Goal: Check status: Check status

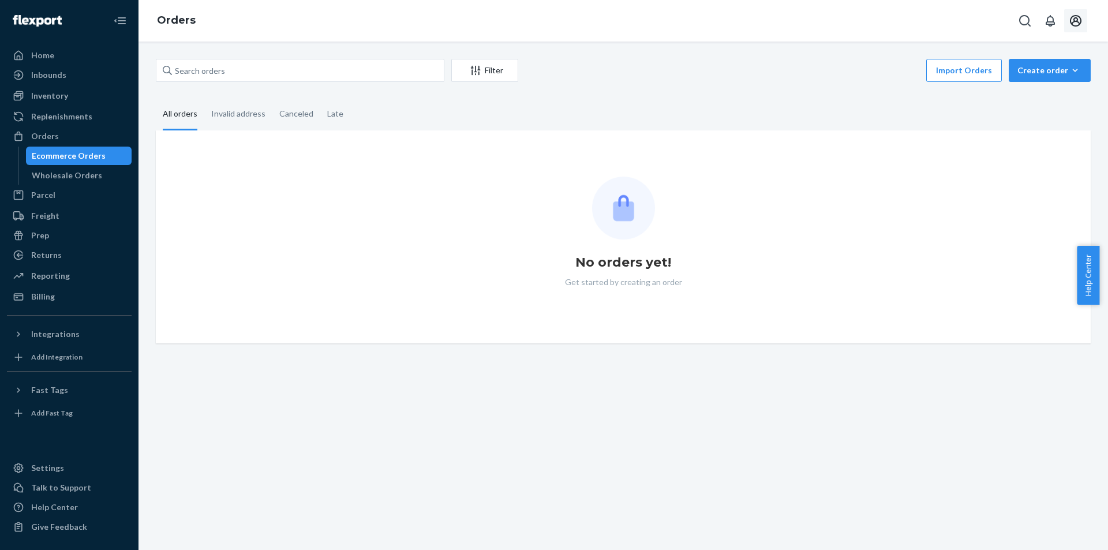
click at [1074, 21] on icon "Open account menu" at bounding box center [1076, 21] width 14 height 14
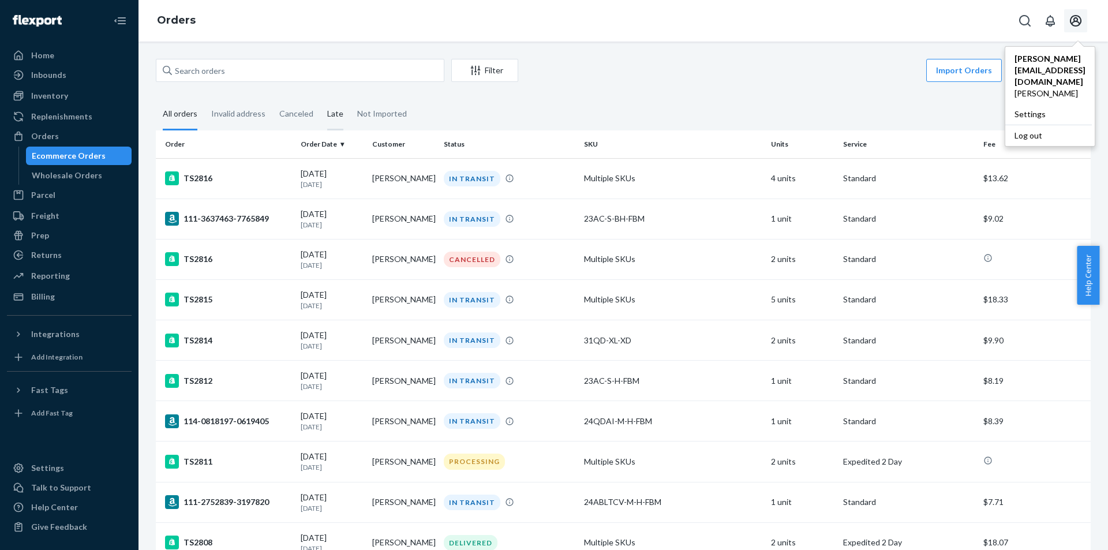
click at [339, 117] on div "Late" at bounding box center [335, 115] width 16 height 32
click at [320, 99] on input "Late" at bounding box center [320, 99] width 0 height 0
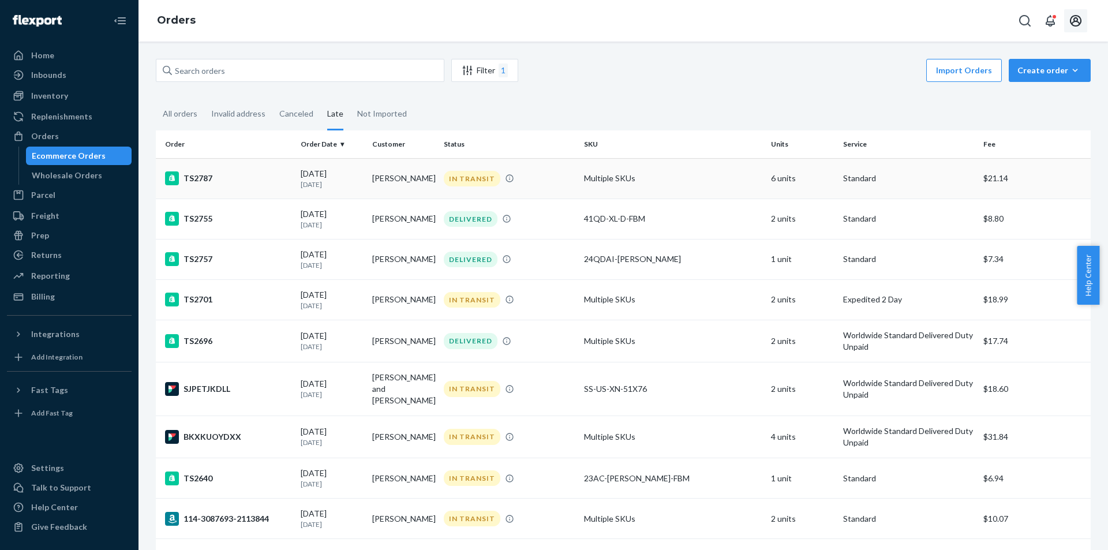
click at [264, 176] on div "TS2787" at bounding box center [228, 178] width 126 height 14
click at [294, 227] on td "TS2755" at bounding box center [226, 219] width 140 height 40
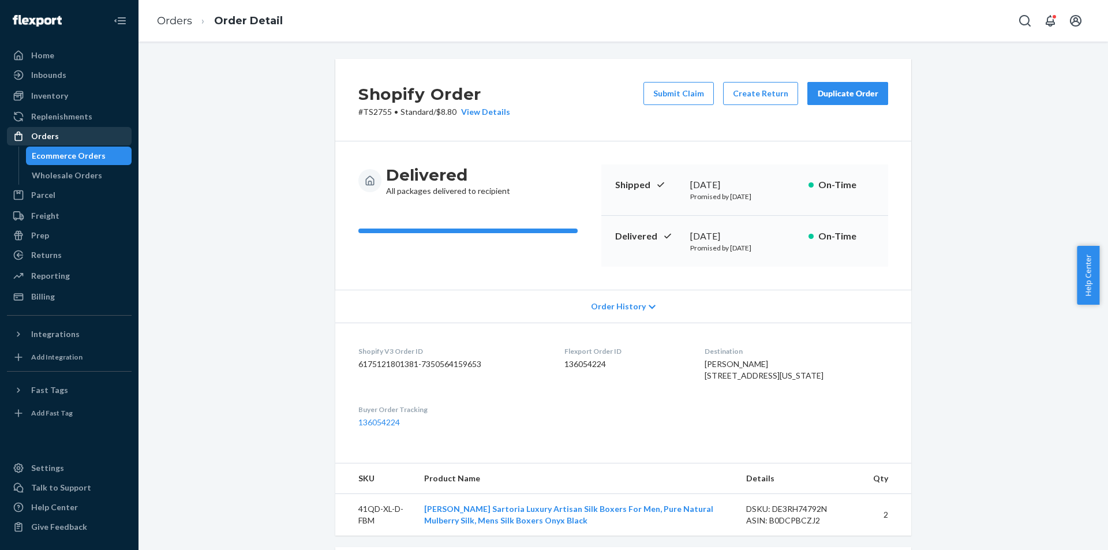
click at [81, 142] on div "Orders" at bounding box center [69, 136] width 122 height 16
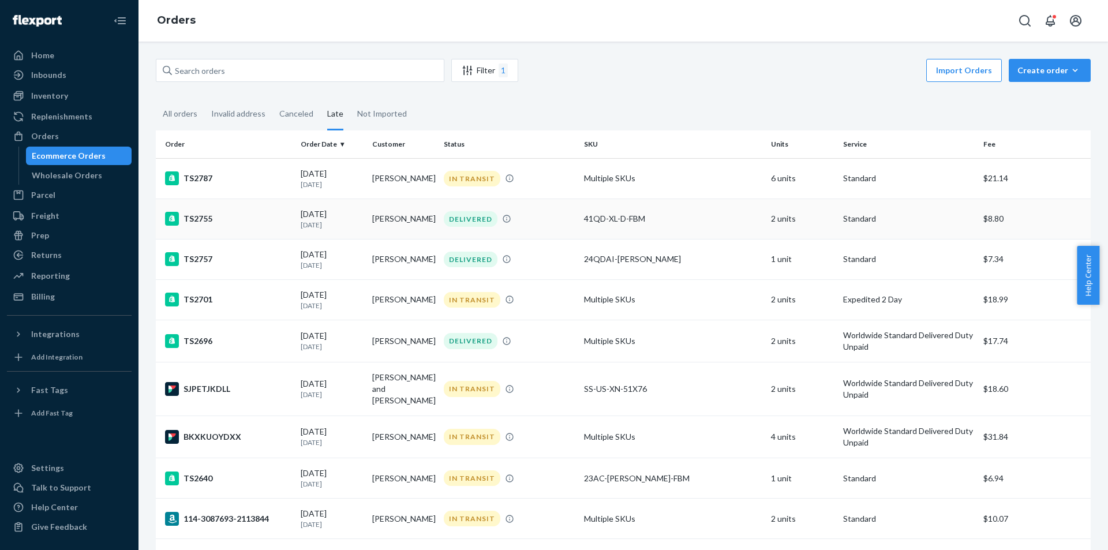
click at [246, 215] on div "TS2755" at bounding box center [228, 219] width 126 height 14
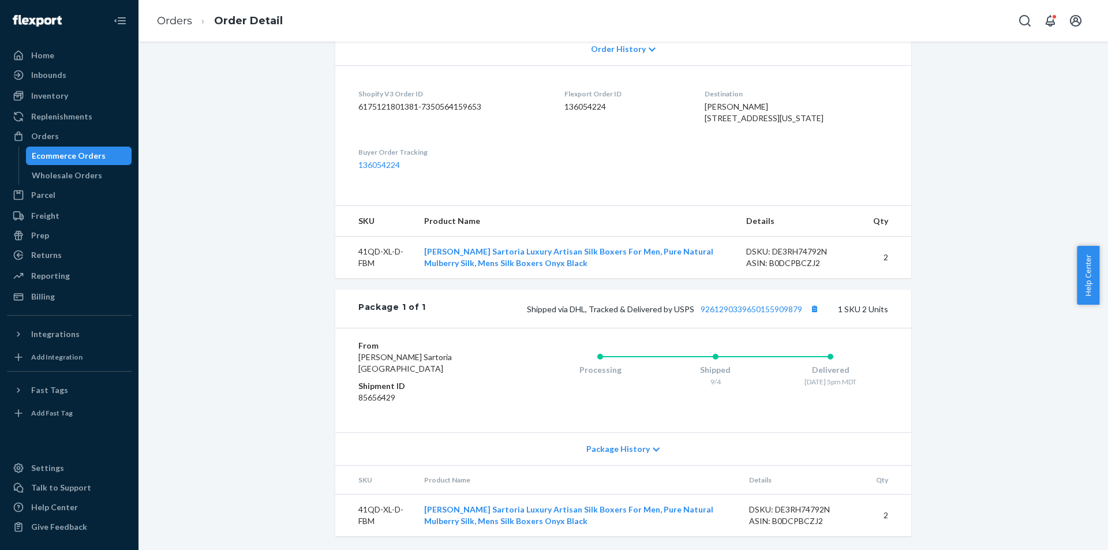
scroll to position [281, 0]
drag, startPoint x: 744, startPoint y: 249, endPoint x: 907, endPoint y: 264, distance: 163.5
click at [907, 264] on tr "41QD-XL-D-FBM Tara Sartoria Luxury Artisan Silk Boxers For Men, Pure Natural Mu…" at bounding box center [623, 258] width 576 height 42
click at [954, 260] on div "Shopify Order # TS2755 • Standard / $8.80 View Details Submit Claim Create Retu…" at bounding box center [623, 175] width 952 height 749
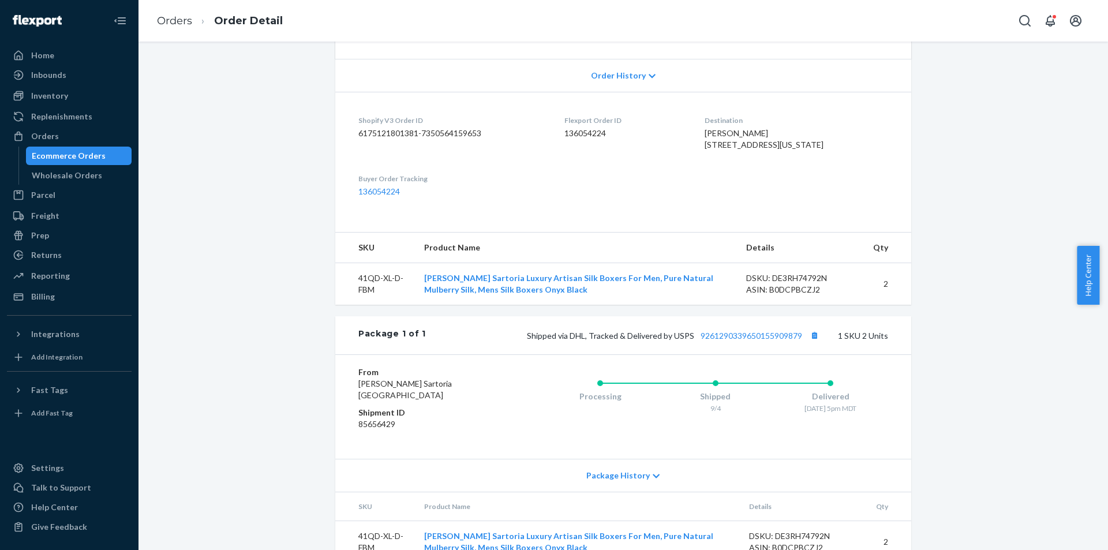
scroll to position [0, 0]
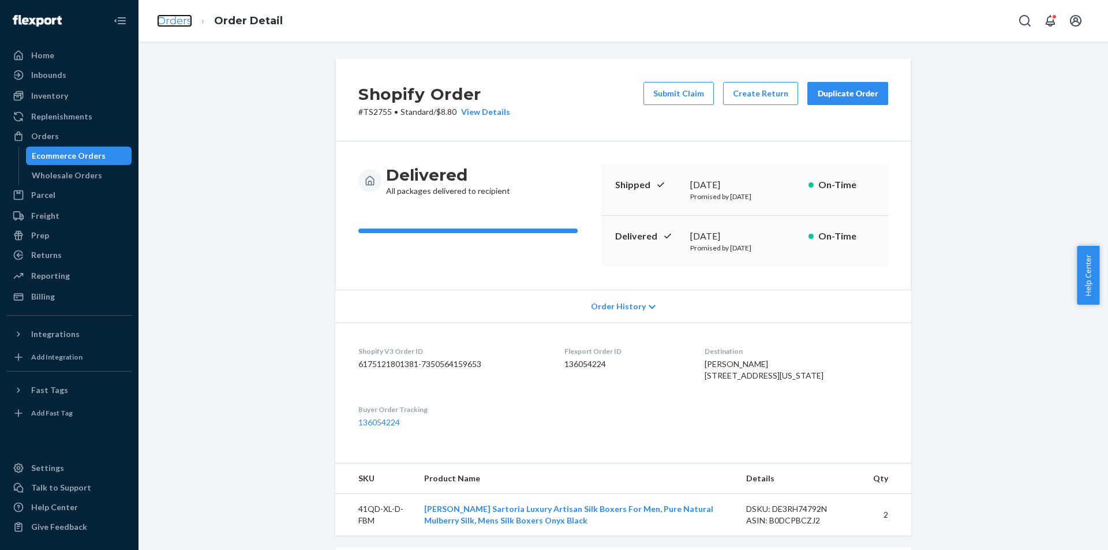
click at [180, 23] on link "Orders" at bounding box center [174, 20] width 35 height 13
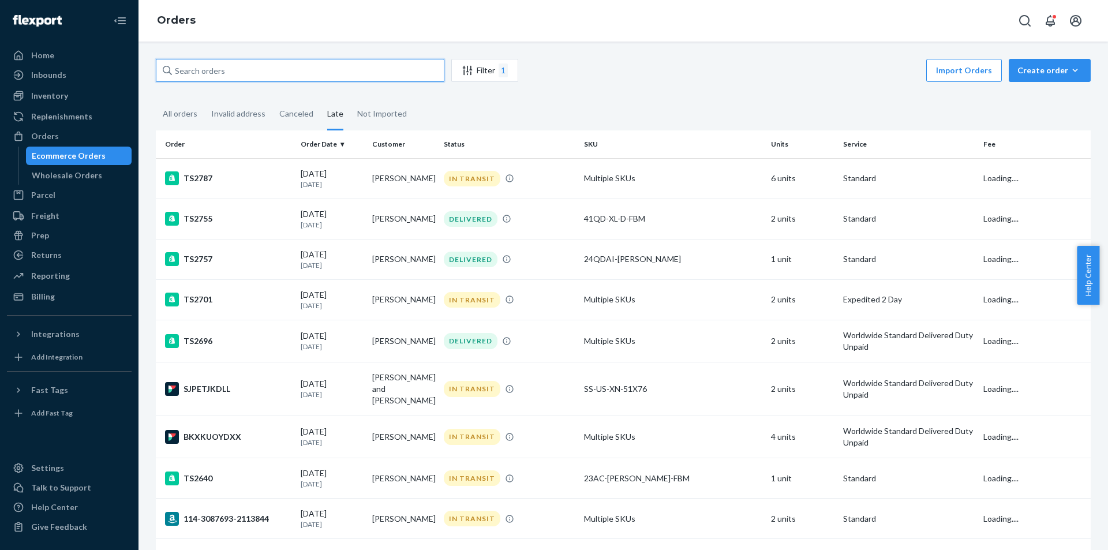
click at [251, 67] on input "text" at bounding box center [300, 70] width 289 height 23
click at [173, 110] on div "All orders" at bounding box center [180, 115] width 35 height 32
click at [156, 99] on input "All orders" at bounding box center [156, 99] width 0 height 0
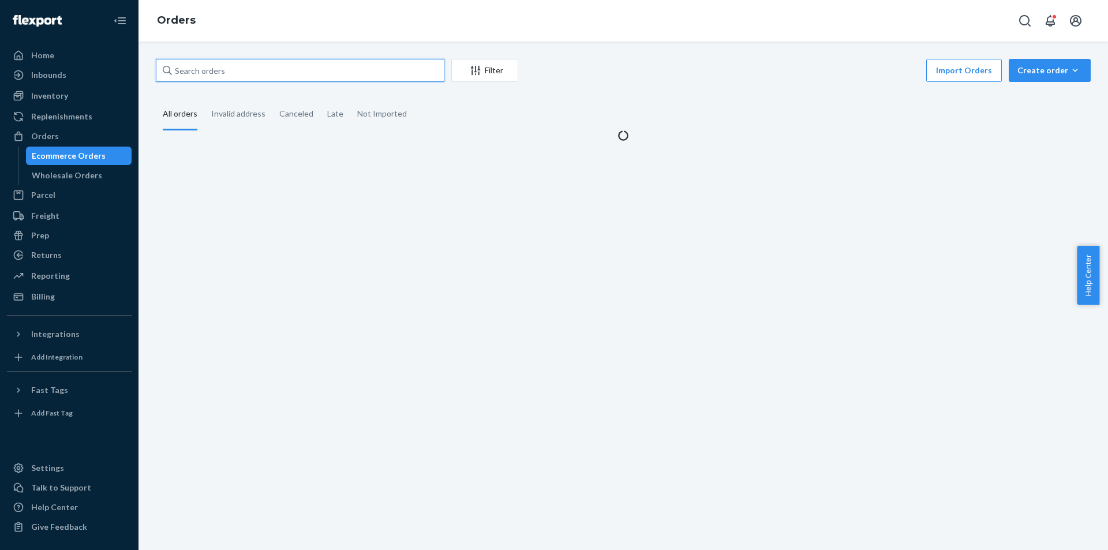
click at [215, 68] on input "text" at bounding box center [300, 70] width 289 height 23
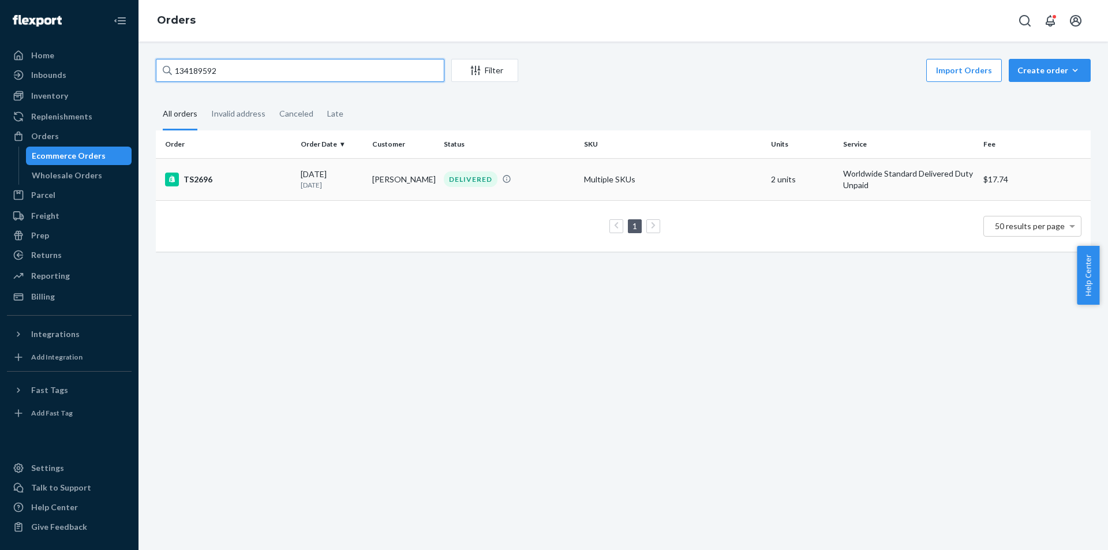
type input "134189592"
click at [290, 176] on td "TS2696" at bounding box center [226, 179] width 140 height 42
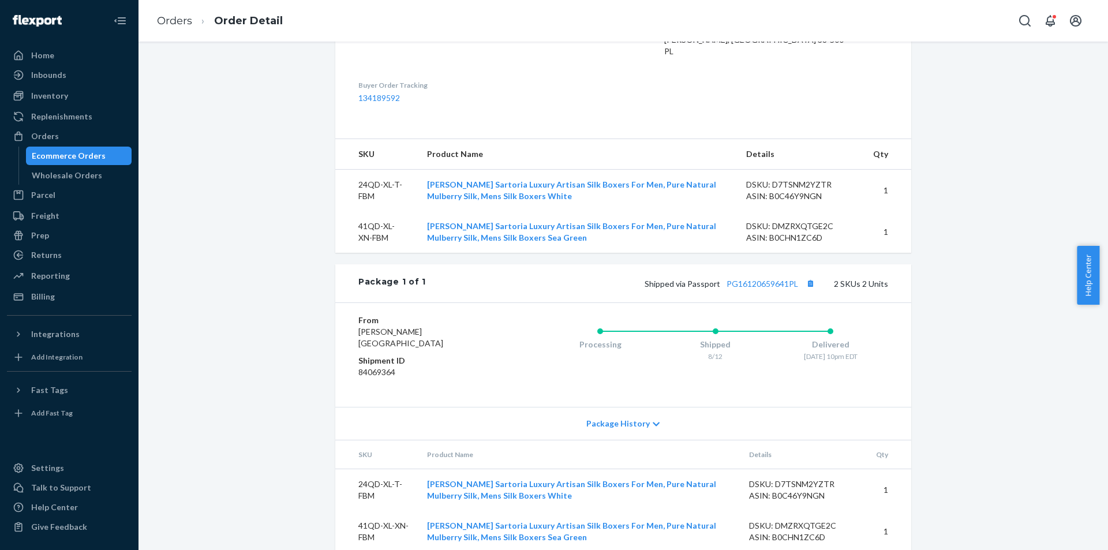
scroll to position [410, 0]
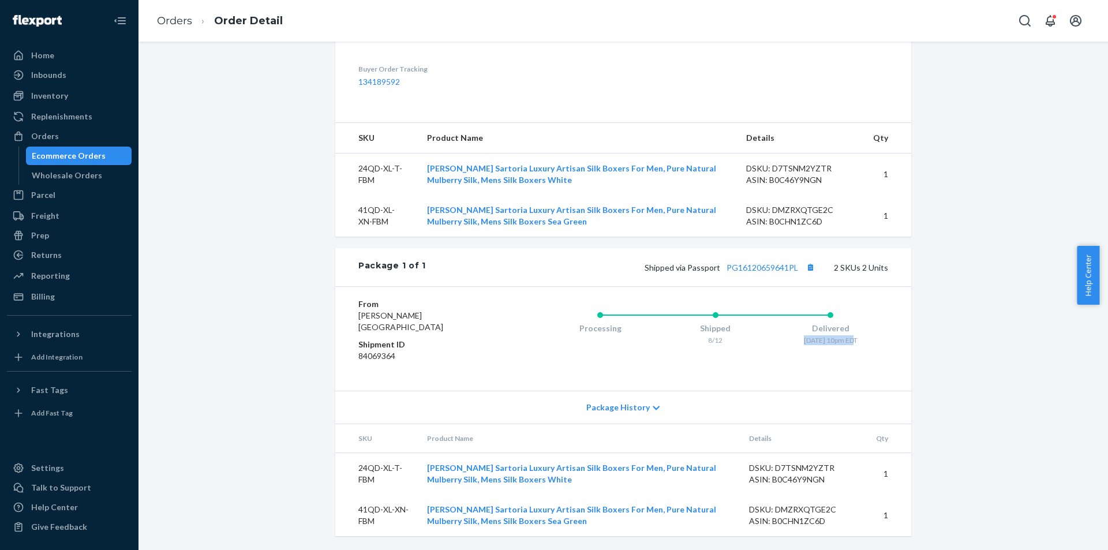
drag, startPoint x: 804, startPoint y: 339, endPoint x: 855, endPoint y: 336, distance: 50.9
click at [855, 336] on div "9/9 - 10pm EDT" at bounding box center [830, 340] width 115 height 10
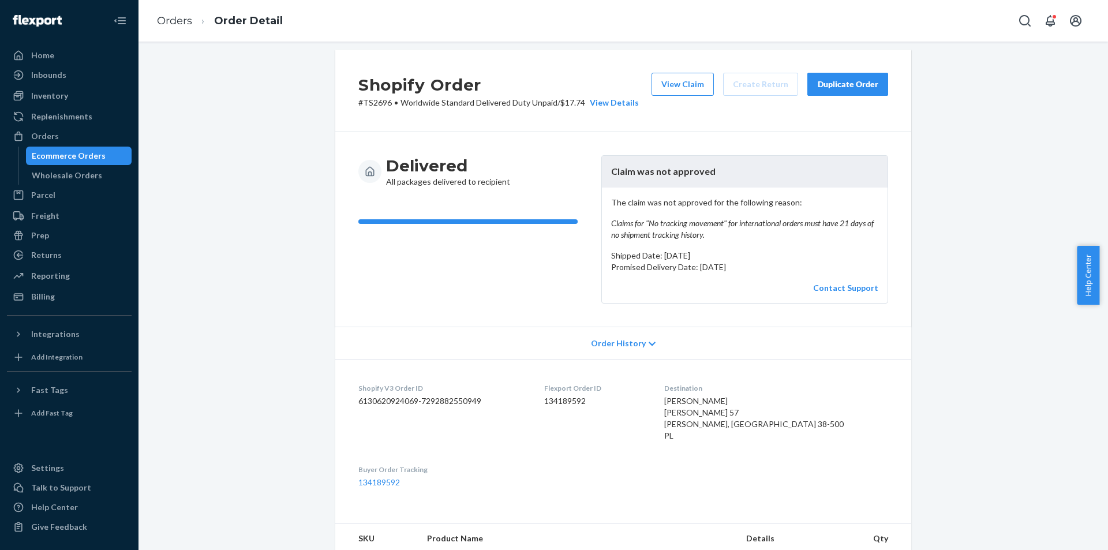
scroll to position [0, 0]
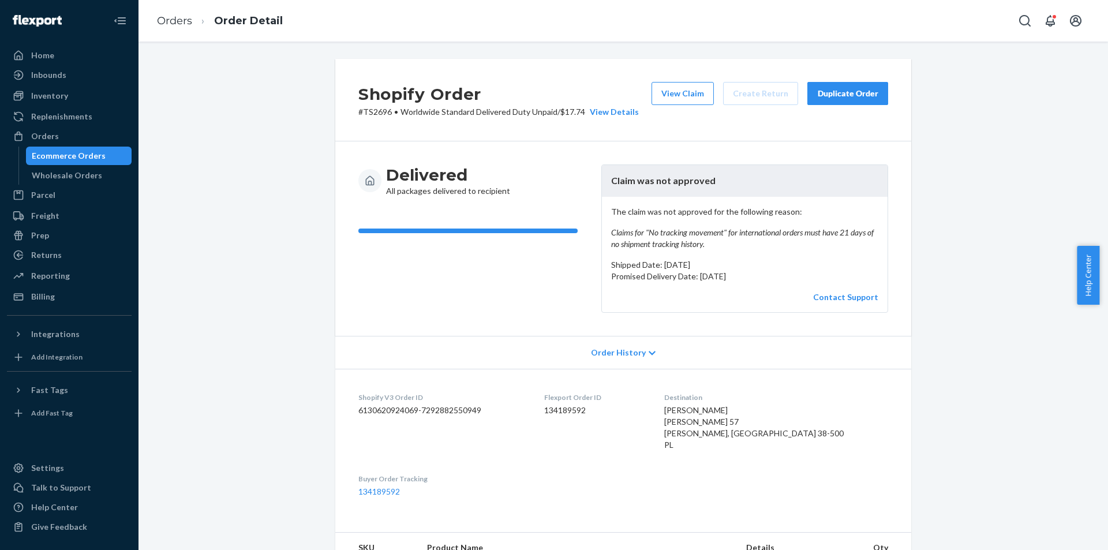
drag, startPoint x: 731, startPoint y: 279, endPoint x: 824, endPoint y: 279, distance: 92.4
click at [824, 279] on p "Promised Delivery Date: September 2, 2025" at bounding box center [744, 277] width 267 height 12
click at [181, 21] on link "Orders" at bounding box center [174, 20] width 35 height 13
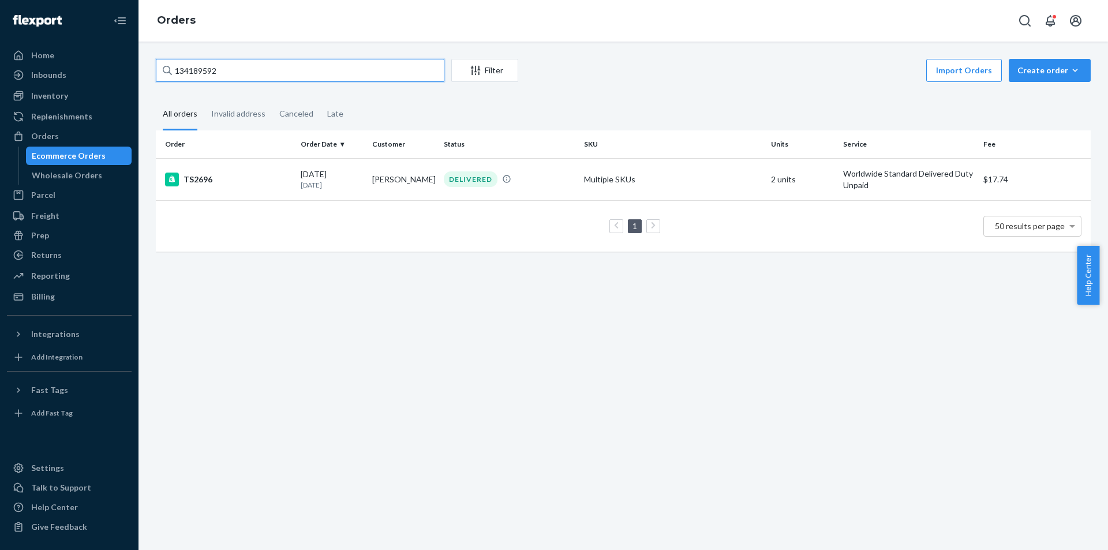
click at [428, 65] on input "134189592" at bounding box center [300, 70] width 289 height 23
drag, startPoint x: 356, startPoint y: 69, endPoint x: 106, endPoint y: 62, distance: 249.5
click at [207, 66] on input "134189592" at bounding box center [300, 70] width 289 height 23
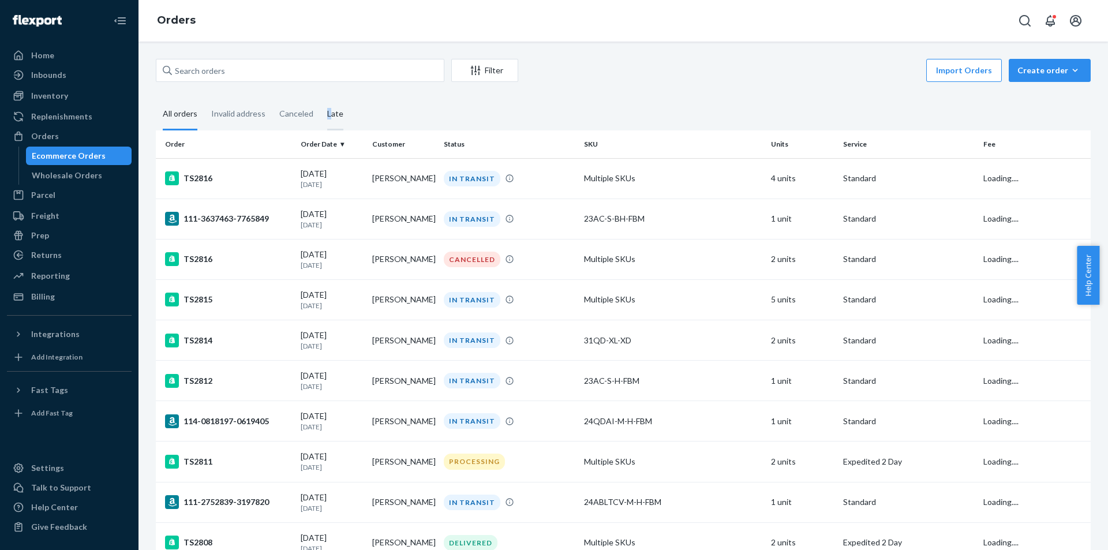
click at [327, 117] on div "Late" at bounding box center [335, 115] width 16 height 32
click at [339, 114] on div "Late" at bounding box center [335, 115] width 16 height 32
click at [320, 99] on input "Late" at bounding box center [320, 99] width 0 height 0
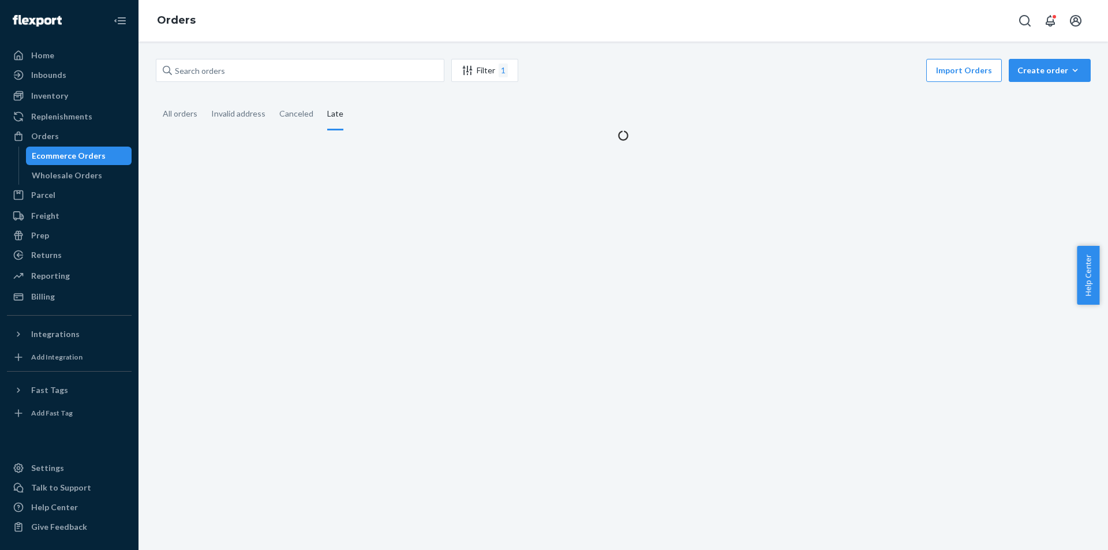
click at [409, 106] on fieldset "All orders Invalid address Canceled Late" at bounding box center [623, 115] width 935 height 32
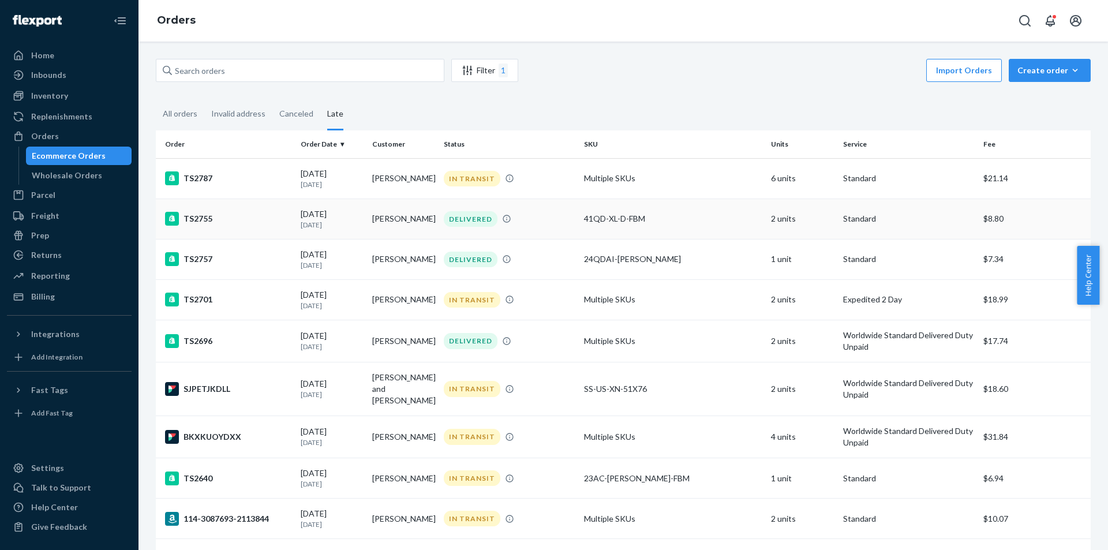
click at [259, 229] on td "TS2755" at bounding box center [226, 219] width 140 height 40
click at [249, 252] on td "TS2757" at bounding box center [226, 259] width 140 height 40
click at [241, 300] on div "TS2701" at bounding box center [228, 300] width 126 height 14
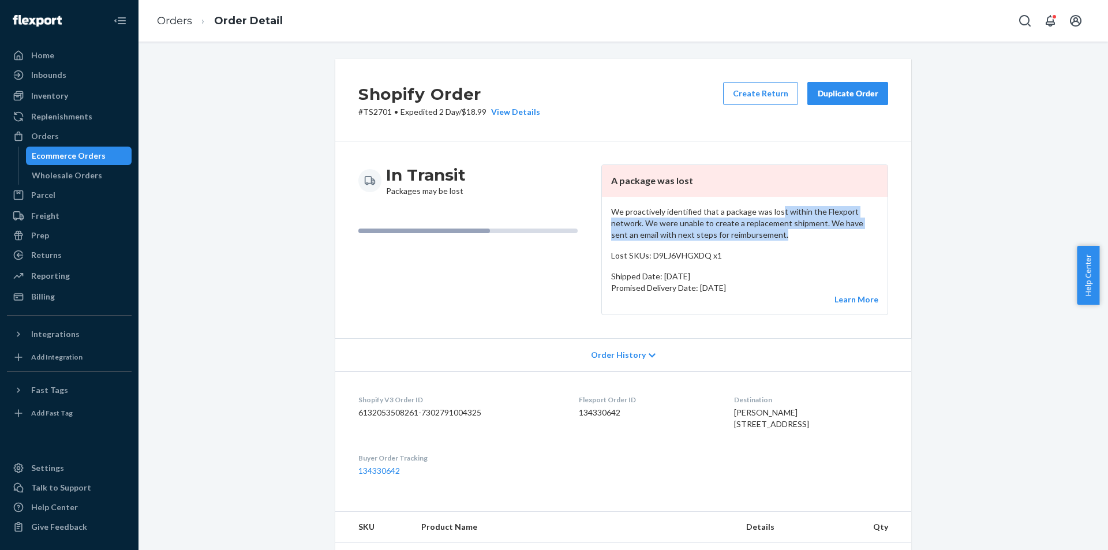
drag, startPoint x: 775, startPoint y: 211, endPoint x: 816, endPoint y: 240, distance: 49.3
click at [816, 240] on p "We proactively identified that a package was lost within the Flexport network. …" at bounding box center [744, 223] width 267 height 35
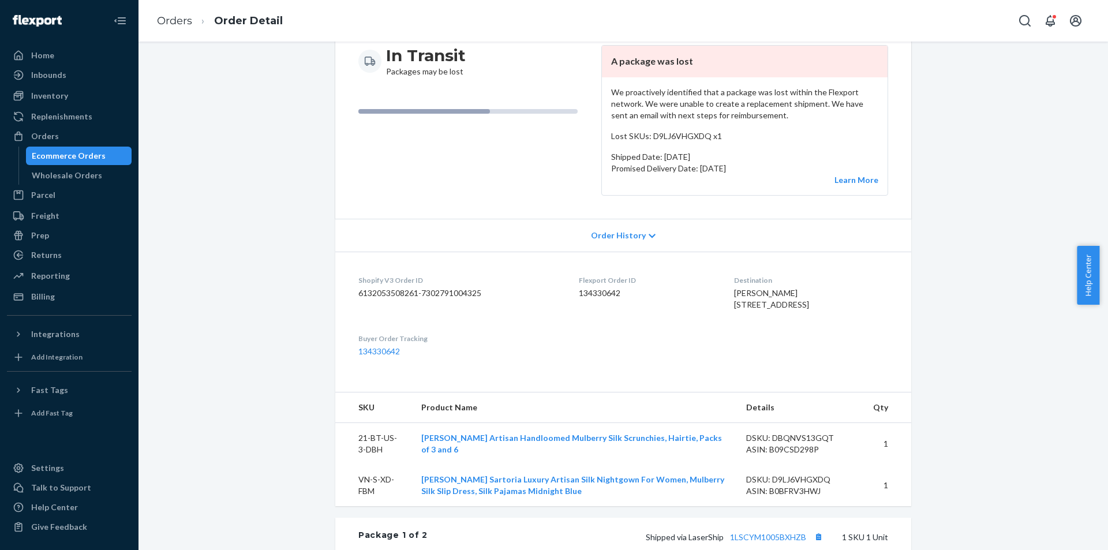
scroll to position [115, 0]
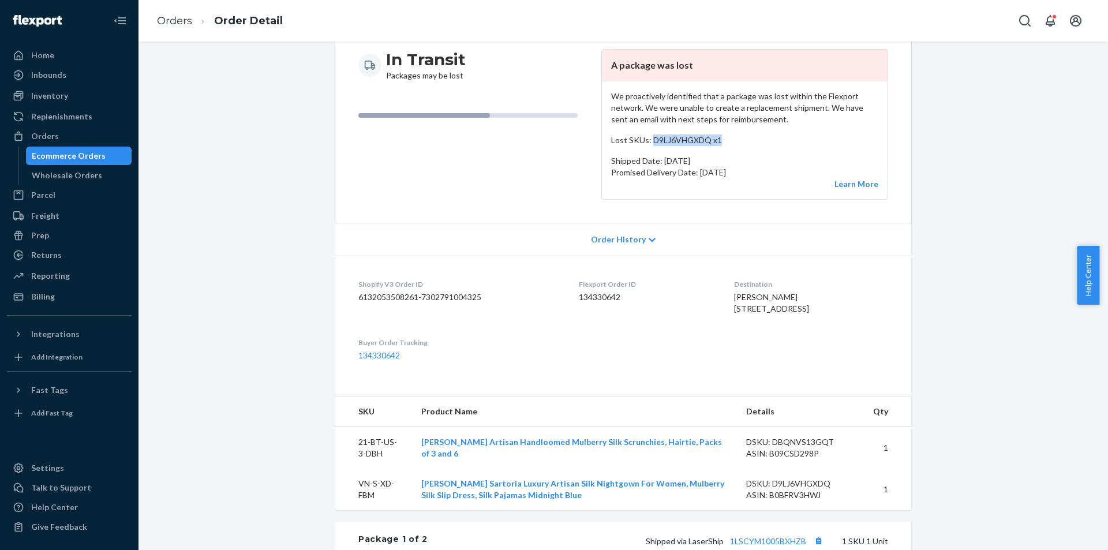
drag, startPoint x: 649, startPoint y: 139, endPoint x: 735, endPoint y: 141, distance: 85.5
click at [735, 141] on p "Lost SKUs: D9LJ6VHGXDQ x1" at bounding box center [744, 140] width 267 height 12
copy p "D9LJ6VHGXDQ x1"
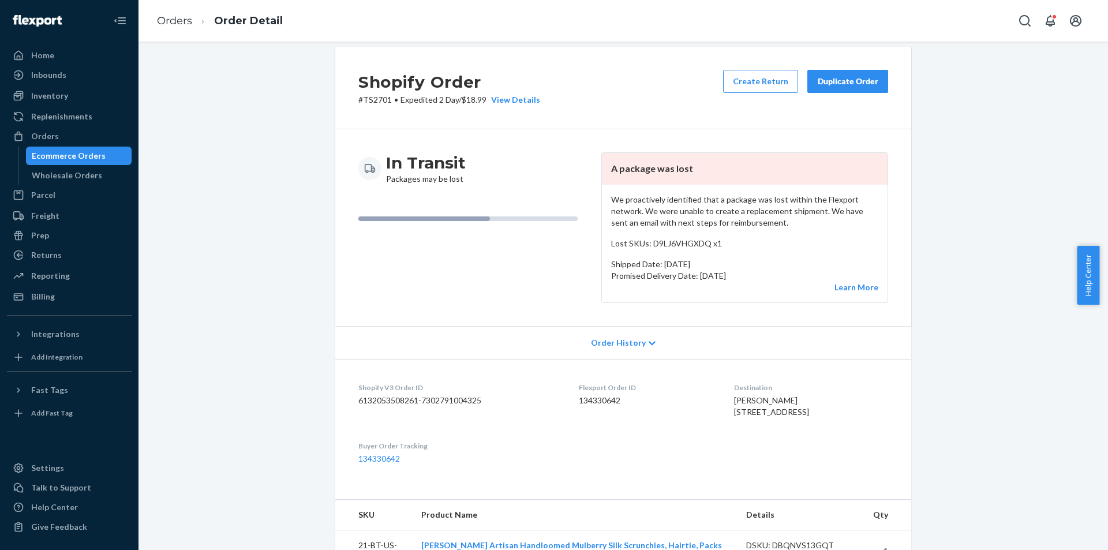
scroll to position [0, 0]
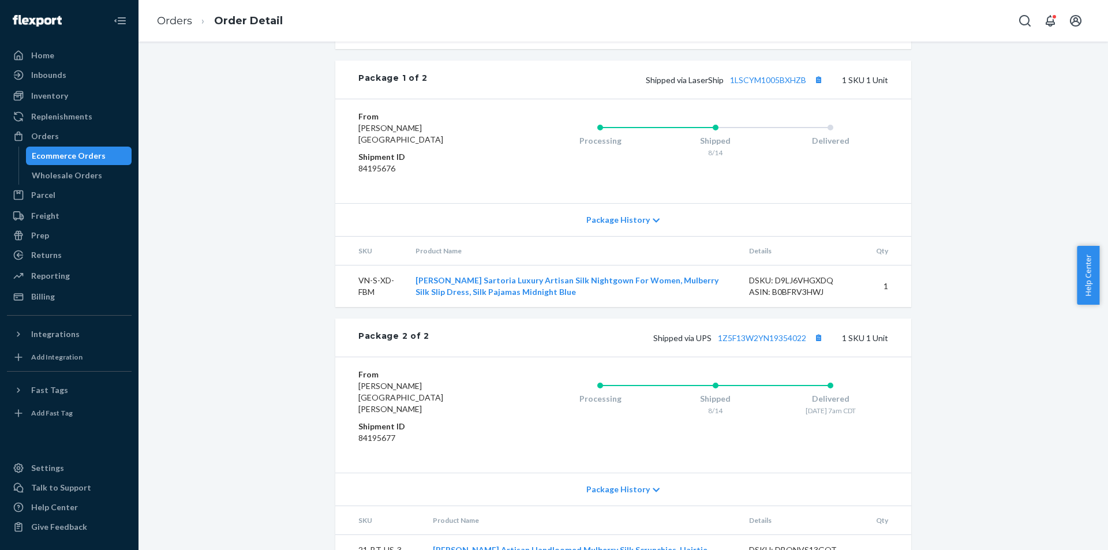
scroll to position [231, 0]
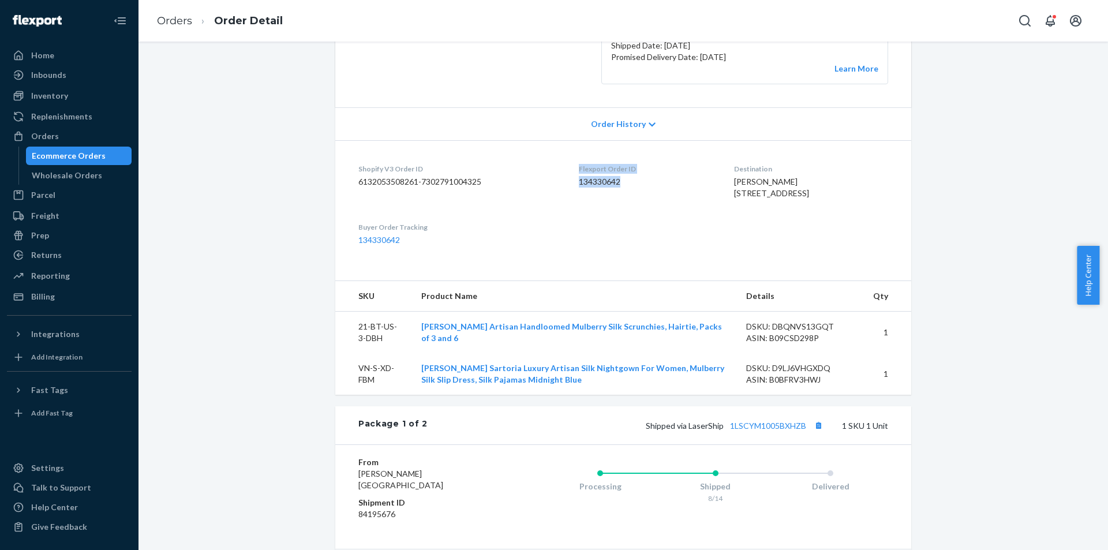
drag, startPoint x: 622, startPoint y: 185, endPoint x: 549, endPoint y: 178, distance: 73.0
click at [549, 178] on dl "Shopify V3 Order ID 6132053508261-7302791004325 Flexport Order ID 134330642 Des…" at bounding box center [623, 204] width 576 height 129
click at [600, 180] on dd "134330642" at bounding box center [647, 182] width 136 height 12
click at [595, 184] on dd "134330642" at bounding box center [647, 182] width 136 height 12
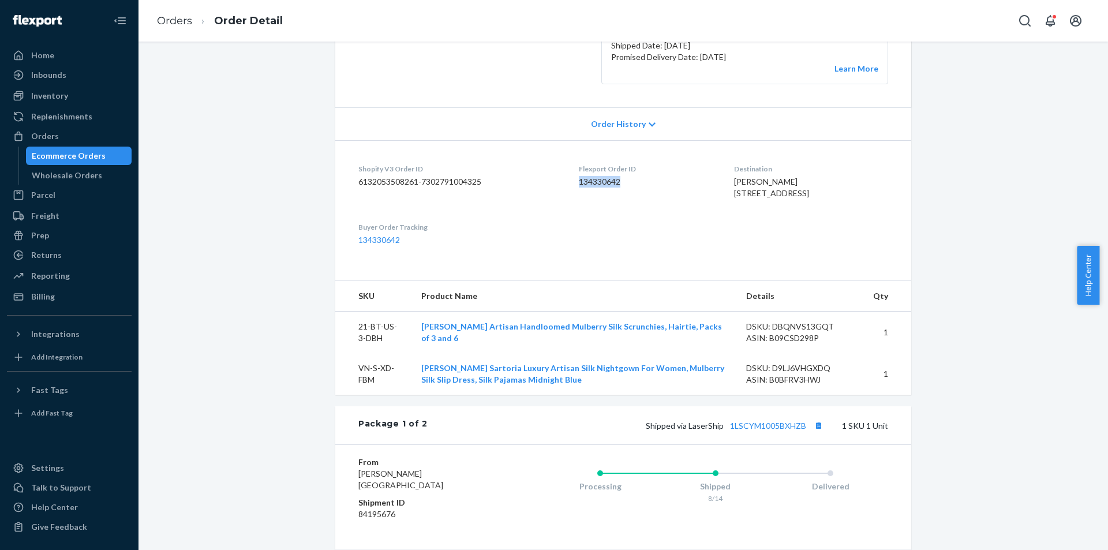
copy dd "134330642"
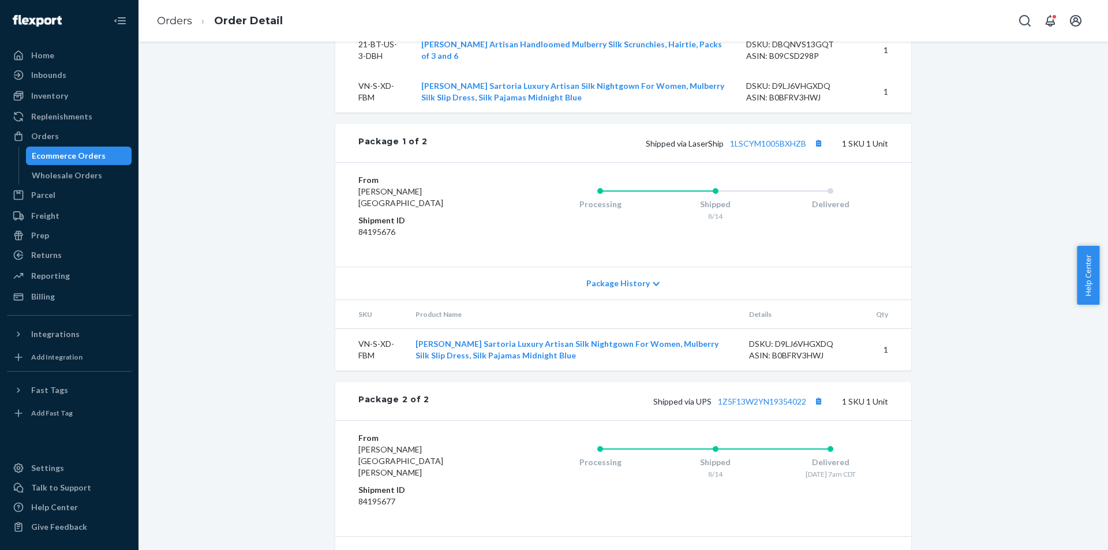
scroll to position [520, 0]
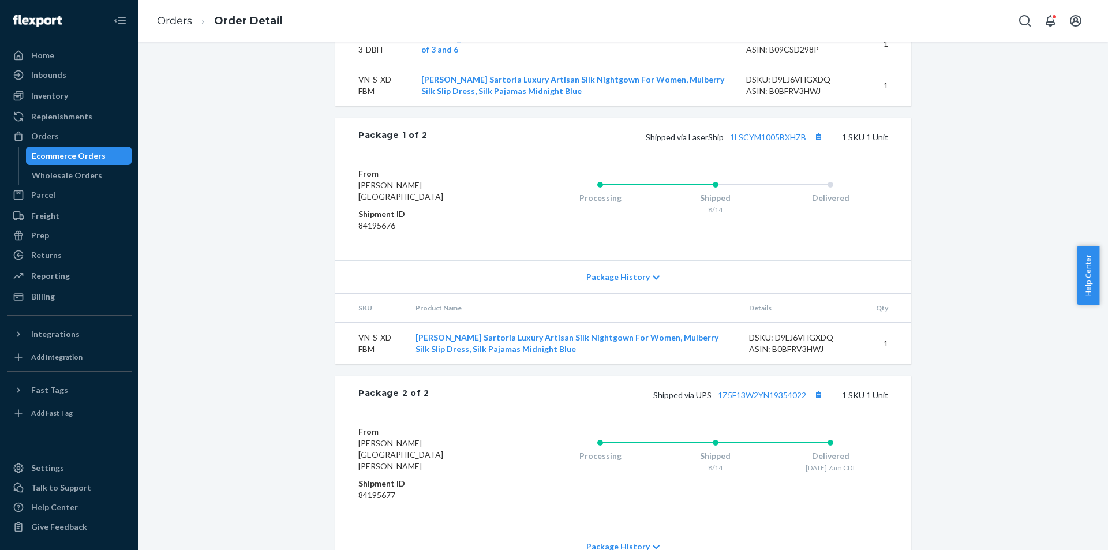
click at [377, 231] on dd "84195676" at bounding box center [427, 226] width 138 height 12
click at [376, 231] on dd "84195676" at bounding box center [427, 226] width 138 height 12
copy dd "84195676"
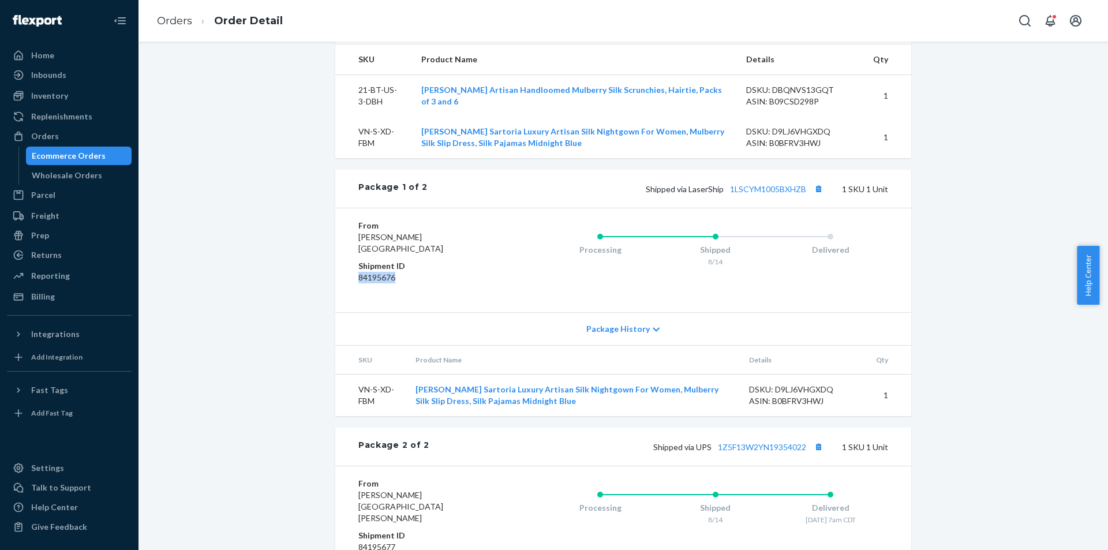
scroll to position [462, 0]
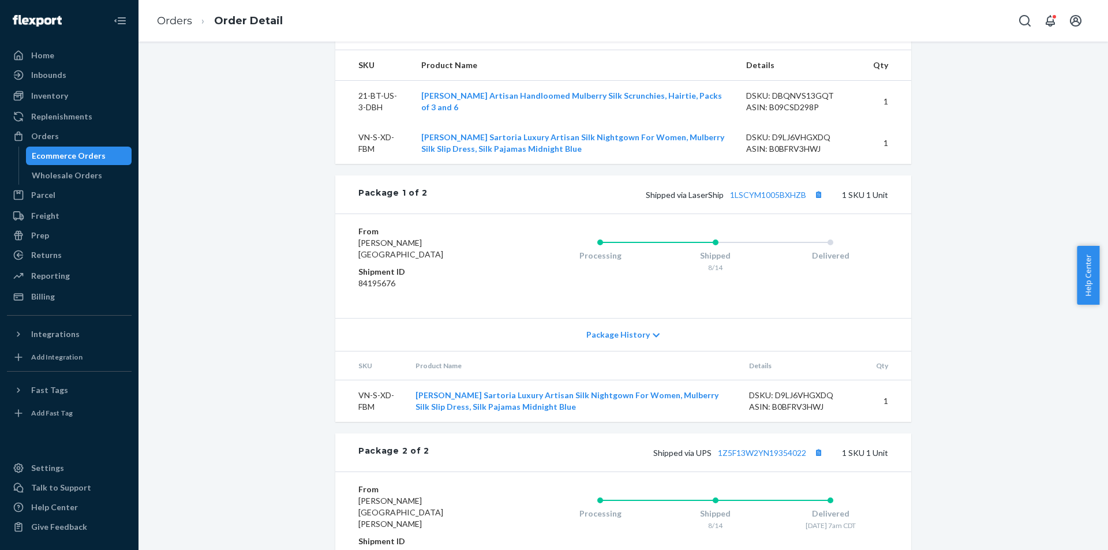
click at [782, 143] on div "DSKU: D9LJ6VHGXDQ" at bounding box center [800, 138] width 109 height 12
copy div "D9LJ6VHGXDQ"
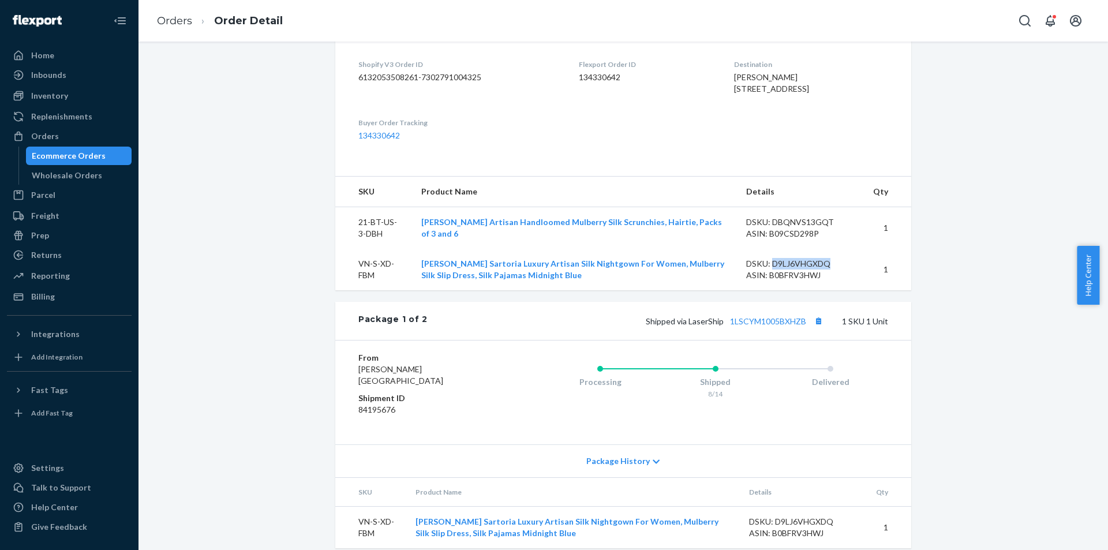
scroll to position [289, 0]
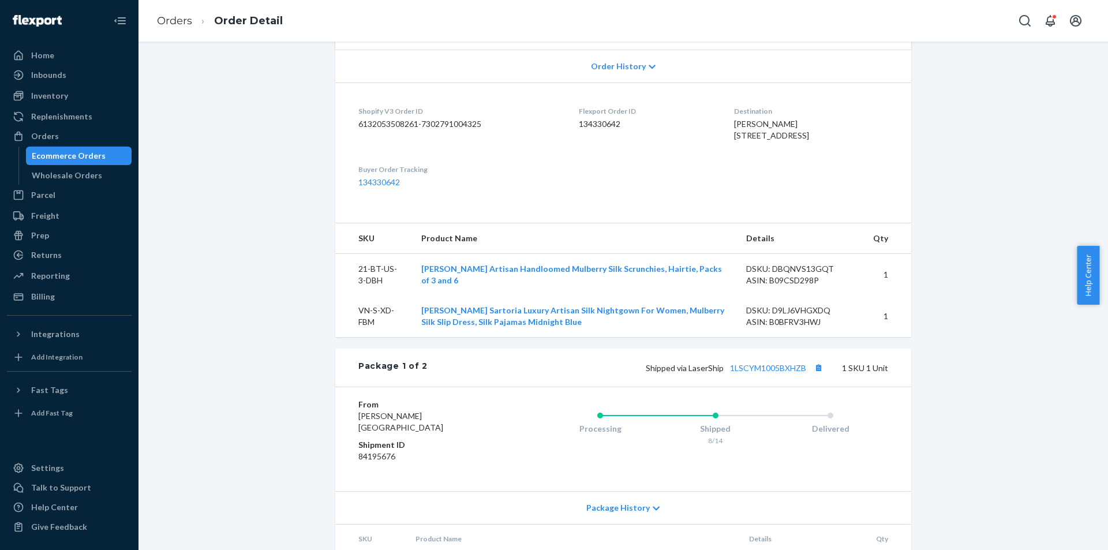
click at [588, 124] on dd "134330642" at bounding box center [647, 124] width 136 height 12
copy dd "134330642"
click at [1052, 252] on div "Shopify Order # TS2701 • Expedited 2 Day / $18.99 View Details Create Return Du…" at bounding box center [623, 324] width 952 height 1108
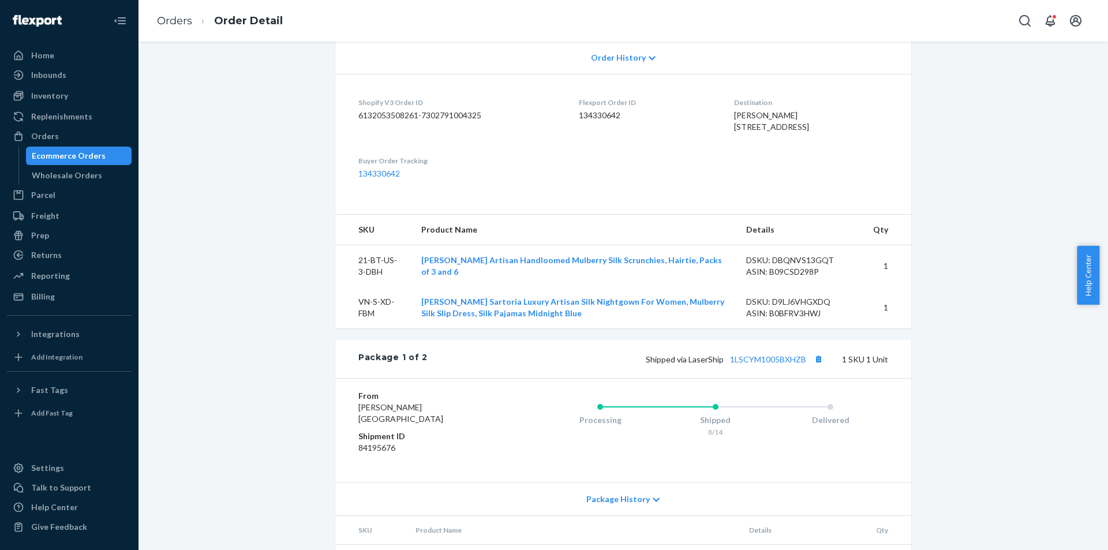
scroll to position [282, 0]
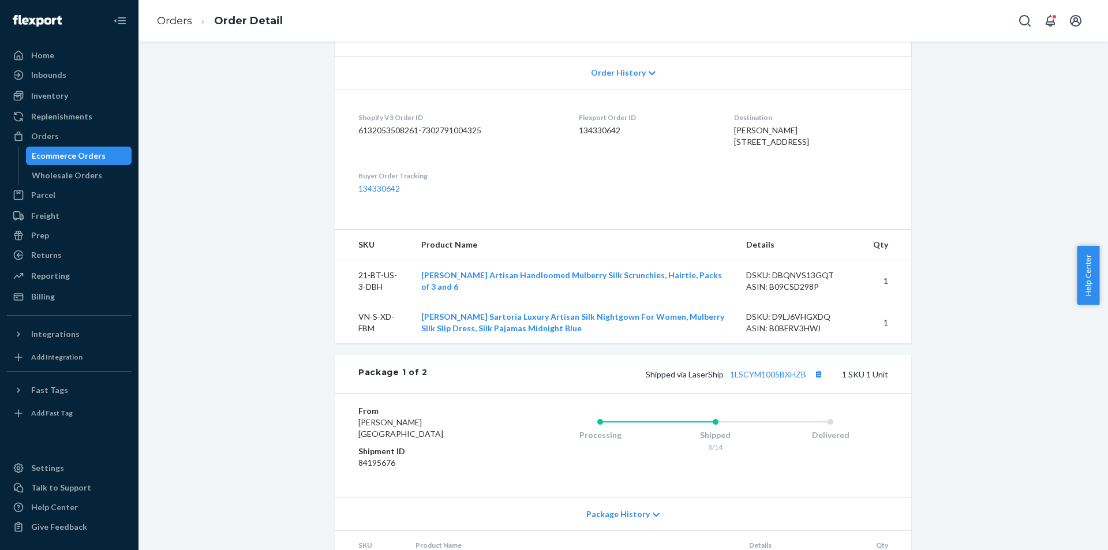
click at [592, 126] on dd "134330642" at bounding box center [647, 131] width 136 height 12
copy dd "134330642"
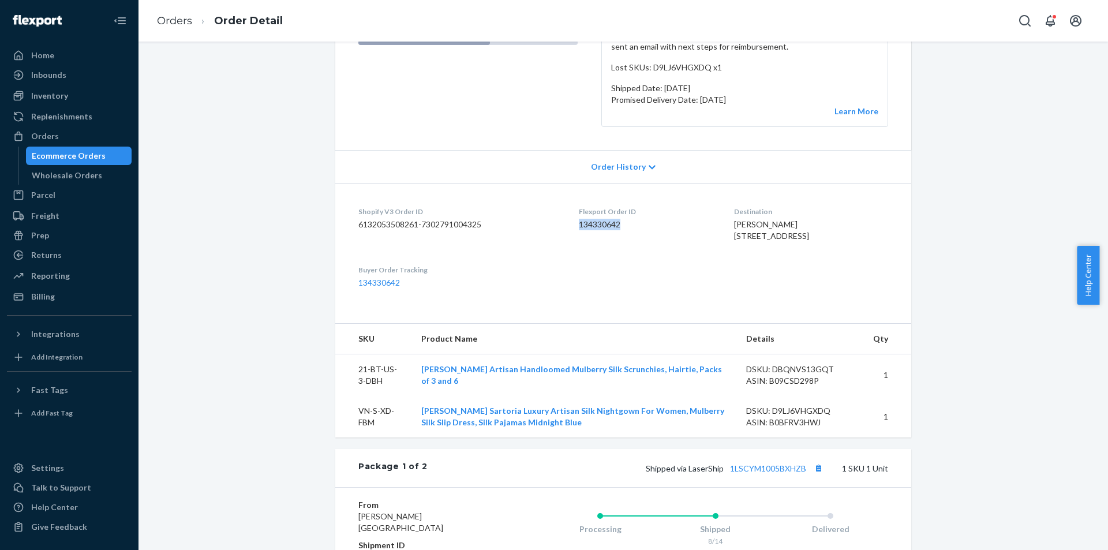
scroll to position [0, 0]
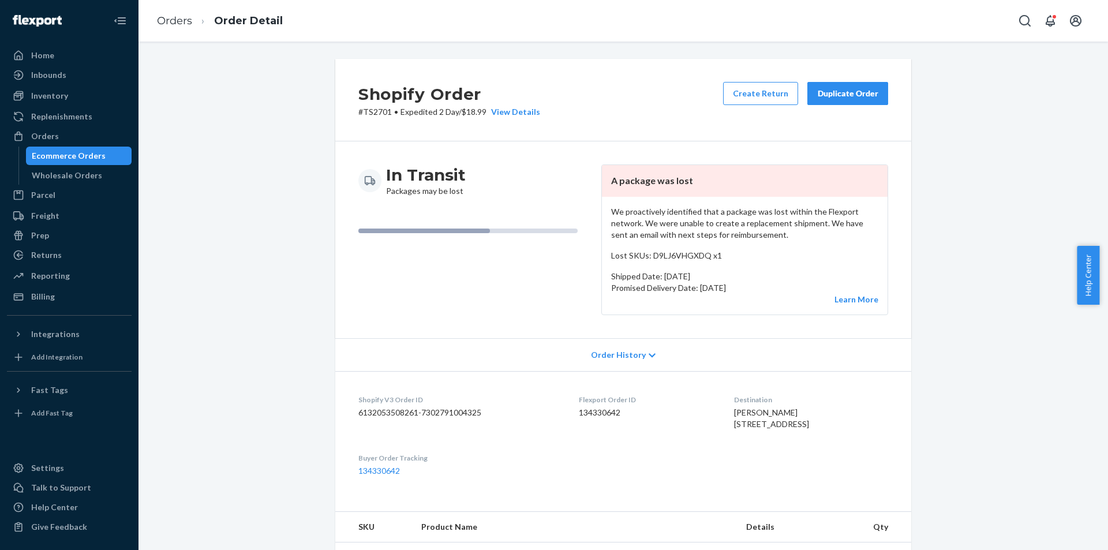
click at [370, 109] on p "# TS2701 • Expedited 2 Day / $18.99 View Details" at bounding box center [449, 112] width 182 height 12
click at [381, 110] on p "# TS2701 • Expedited 2 Day / $18.99 View Details" at bounding box center [449, 112] width 182 height 12
click at [369, 111] on p "# TS2701 • Expedited 2 Day / $18.99 View Details" at bounding box center [449, 112] width 182 height 12
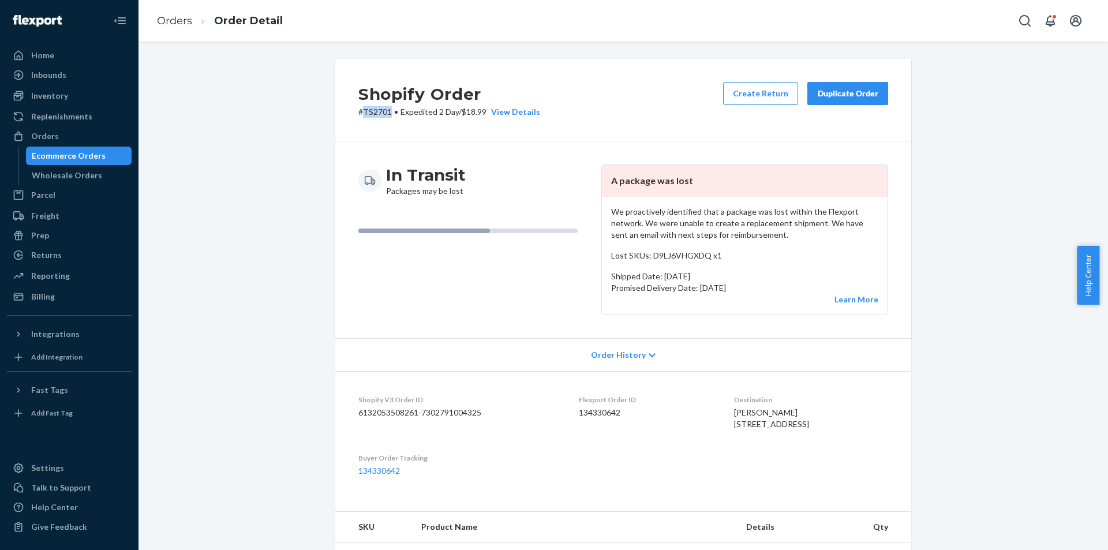
click at [369, 111] on p "# TS2701 • Expedited 2 Day / $18.99 View Details" at bounding box center [449, 112] width 182 height 12
click at [419, 114] on span "Expedited 2 Day" at bounding box center [430, 112] width 58 height 10
click at [383, 114] on p "# TS2701 • Expedited 2 Day / $18.99 View Details" at bounding box center [449, 112] width 182 height 12
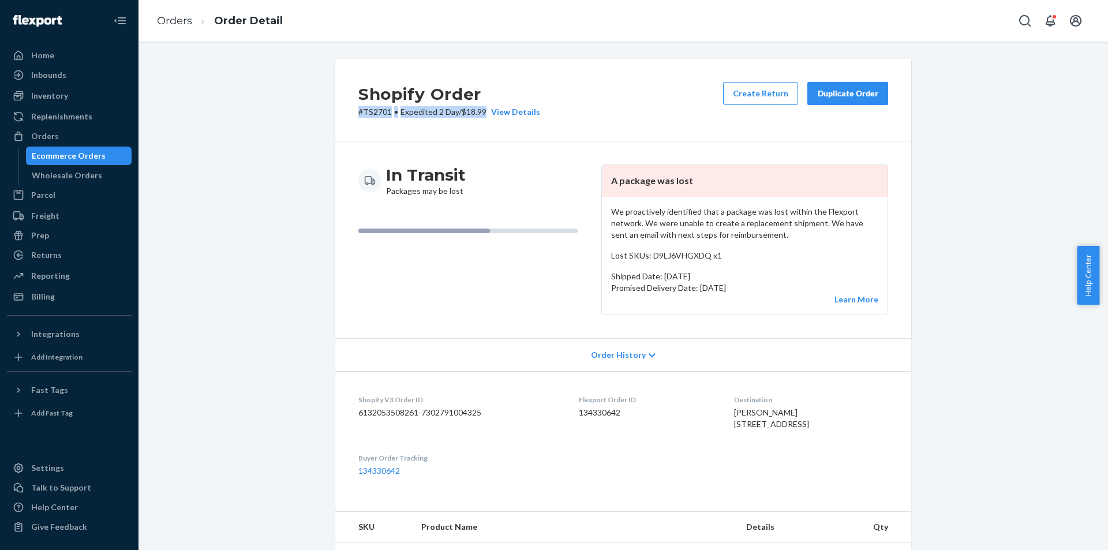
click at [383, 114] on p "# TS2701 • Expedited 2 Day / $18.99 View Details" at bounding box center [449, 112] width 182 height 12
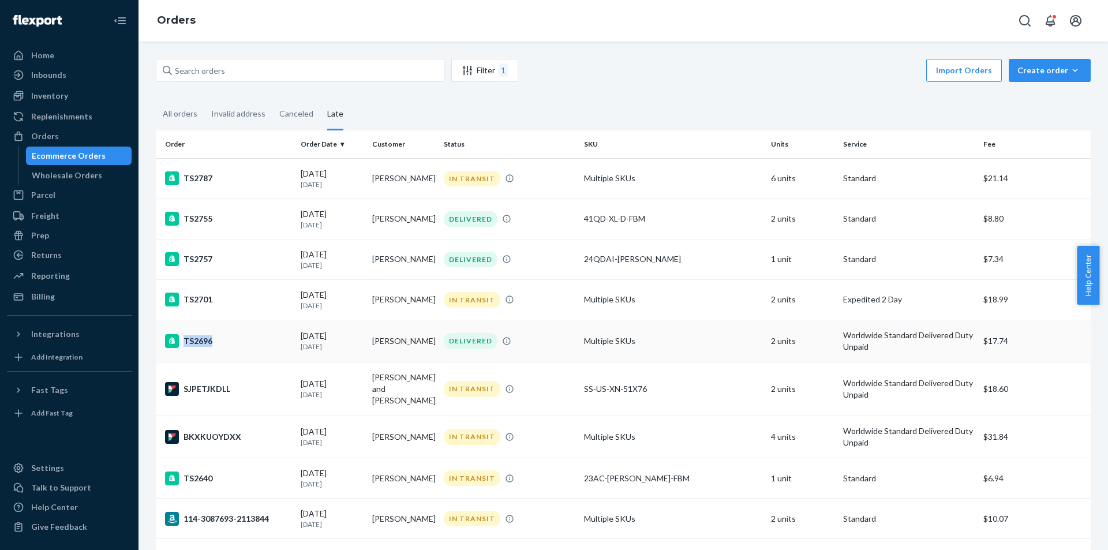
drag, startPoint x: 252, startPoint y: 340, endPoint x: 252, endPoint y: 352, distance: 12.1
click at [252, 352] on td "TS2696" at bounding box center [226, 341] width 140 height 42
click at [236, 383] on div "SJPETJKDLL" at bounding box center [228, 389] width 126 height 14
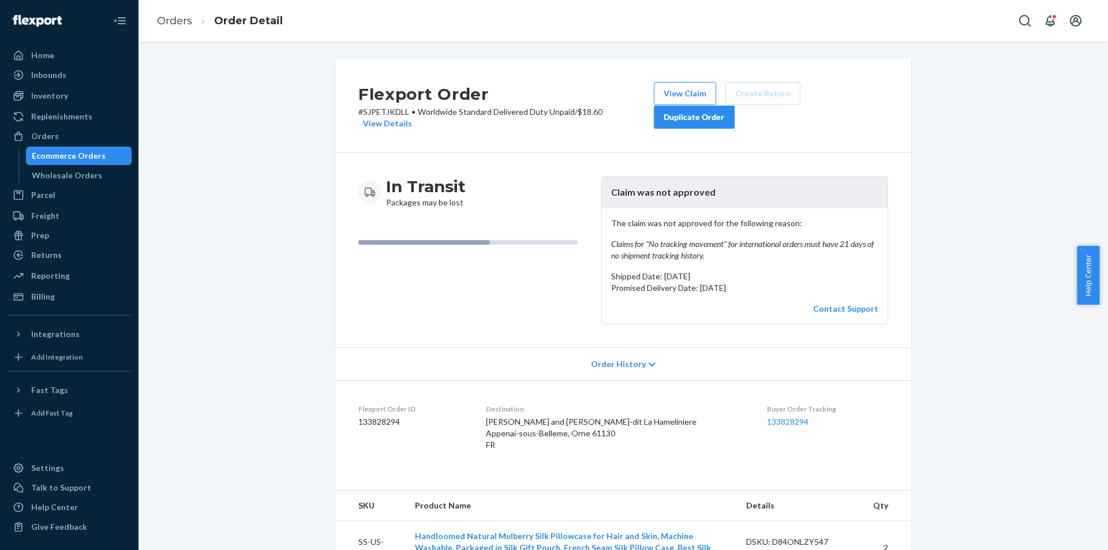
drag, startPoint x: 763, startPoint y: 226, endPoint x: 778, endPoint y: 275, distance: 51.3
click at [778, 275] on div "The claim was not approved for the following reason: Claims for "No tracking mo…" at bounding box center [745, 265] width 286 height 115
click at [778, 282] on p "Promised Delivery Date: August 26, 2025" at bounding box center [744, 288] width 267 height 12
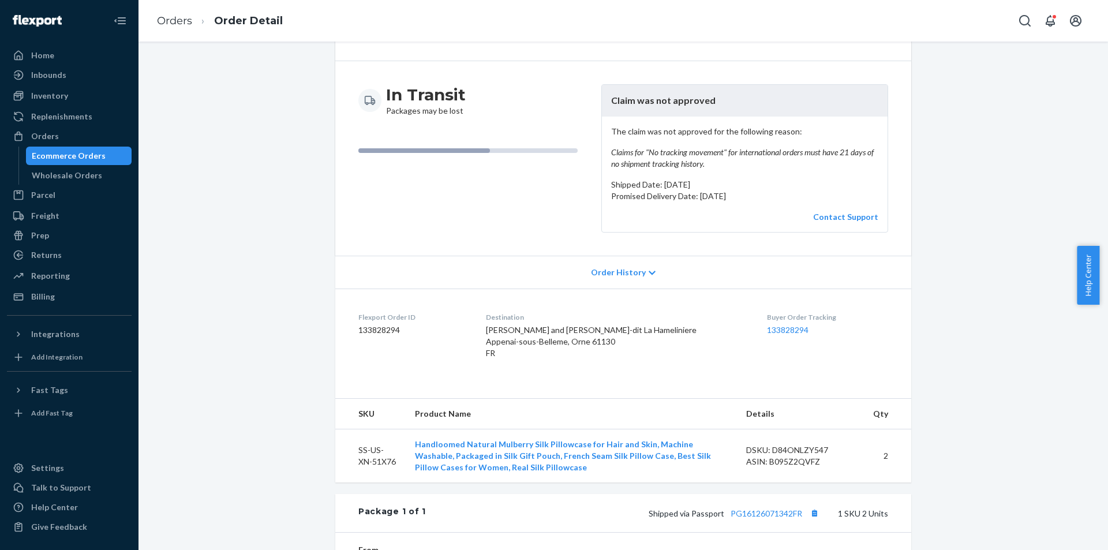
scroll to position [77, 0]
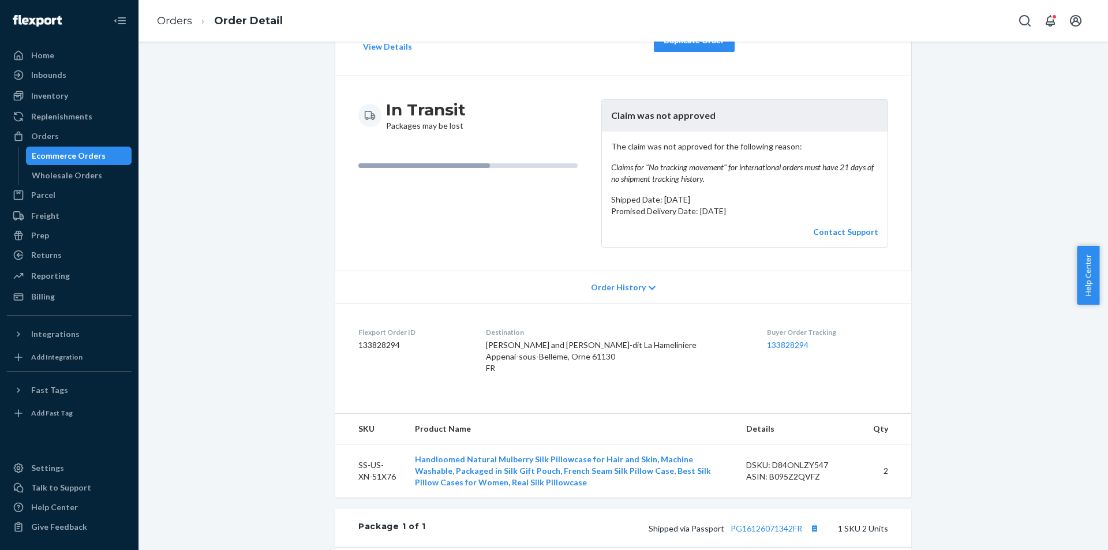
click at [367, 339] on dd "133828294" at bounding box center [412, 345] width 109 height 12
copy dd "133828294"
drag, startPoint x: 713, startPoint y: 160, endPoint x: 774, endPoint y: 204, distance: 74.5
click at [774, 204] on div "The claim was not approved for the following reason: Claims for "No tracking mo…" at bounding box center [745, 189] width 286 height 115
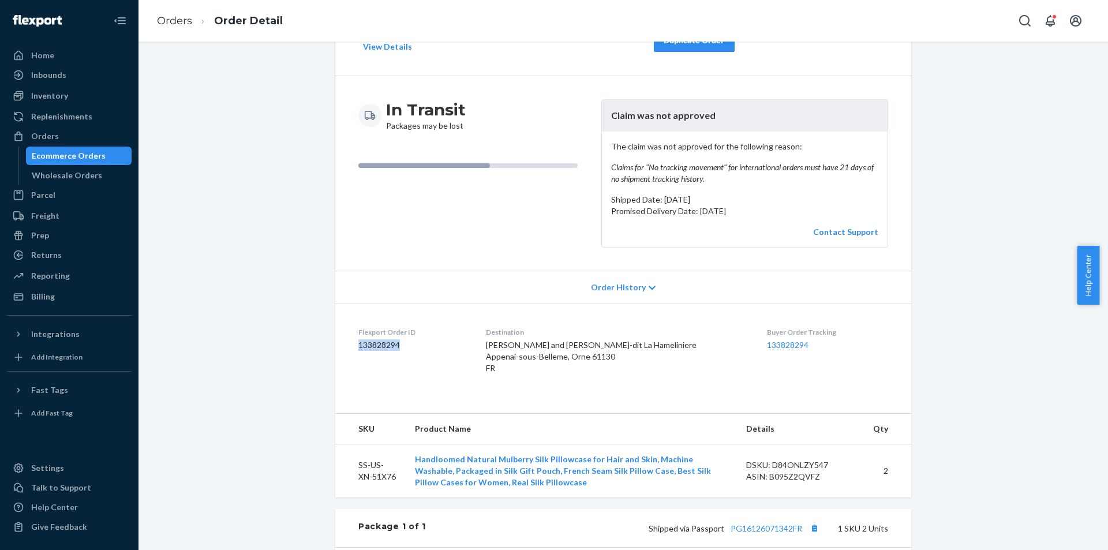
click at [774, 205] on p "Promised Delivery Date: August 26, 2025" at bounding box center [744, 211] width 267 height 12
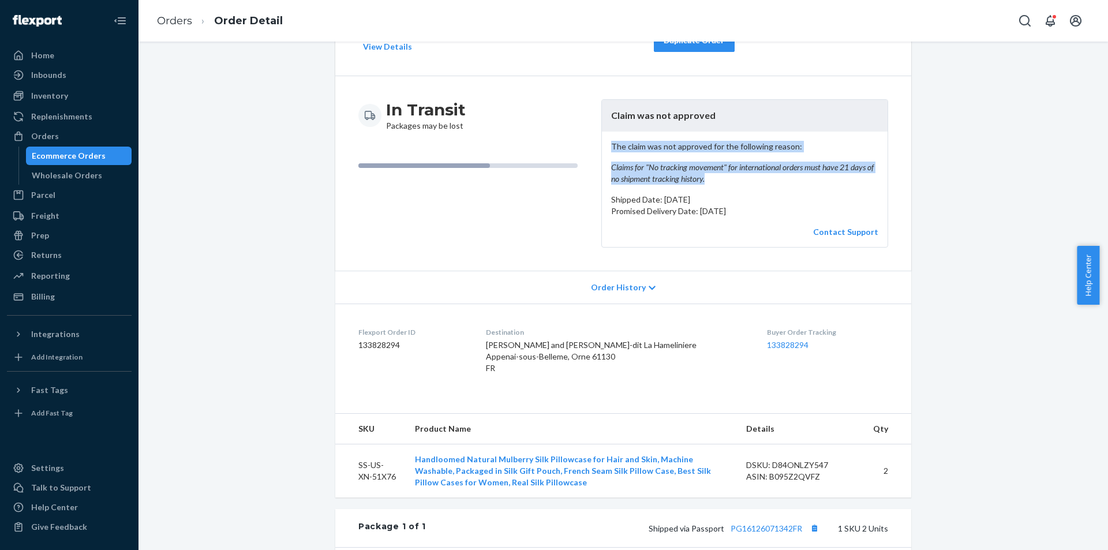
drag, startPoint x: 604, startPoint y: 132, endPoint x: 778, endPoint y: 170, distance: 177.3
click at [778, 170] on div "The claim was not approved for the following reason: Claims for "No tracking mo…" at bounding box center [745, 189] width 286 height 115
copy p "The claim was not approved for the following reason: Claims for "No tracking mo…"
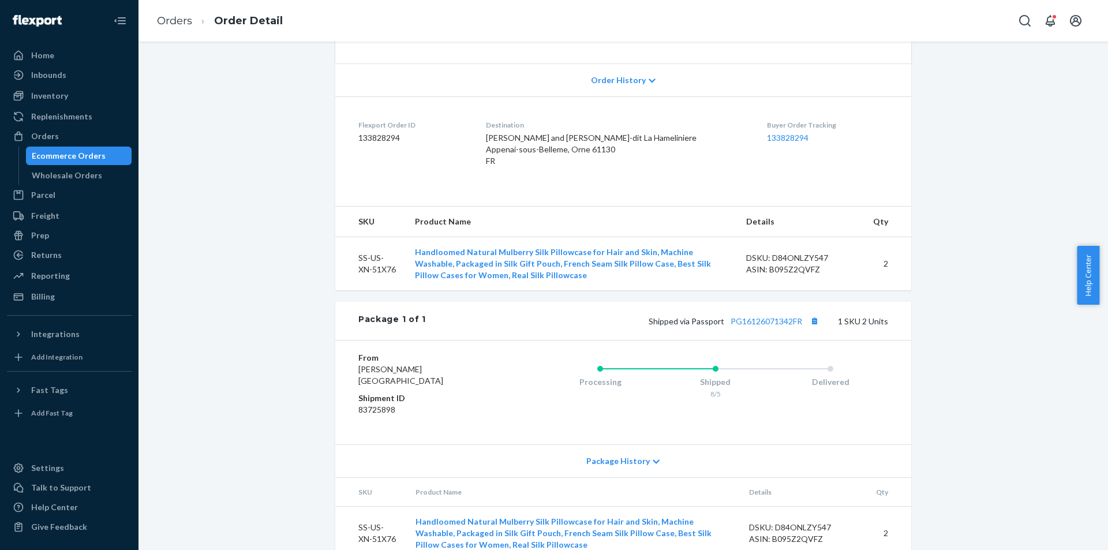
scroll to position [250, 0]
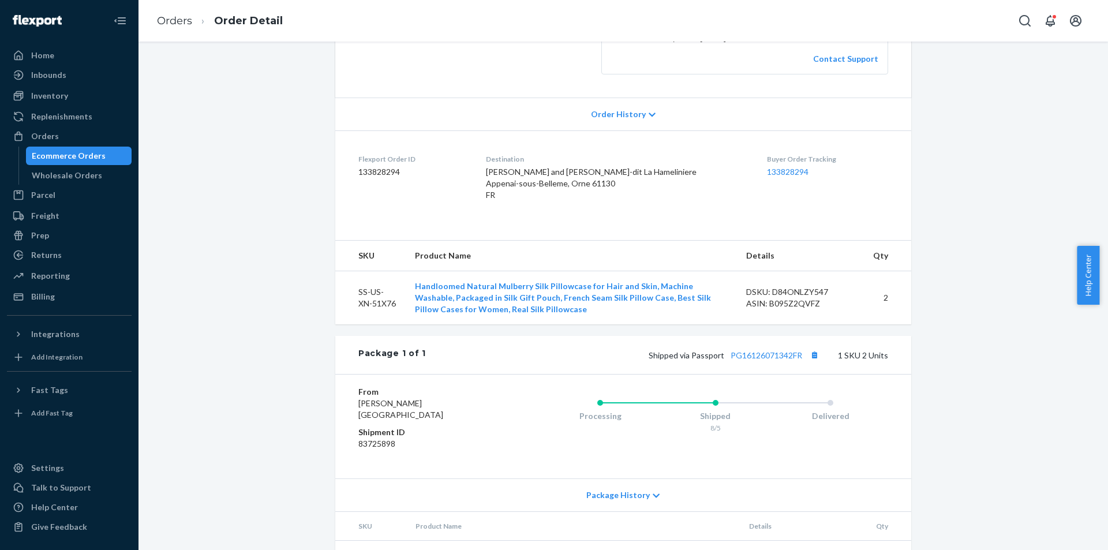
click at [375, 166] on dd "133828294" at bounding box center [412, 172] width 109 height 12
copy dd "133828294"
click at [778, 291] on div "DSKU: D84ONLZY547" at bounding box center [800, 292] width 109 height 12
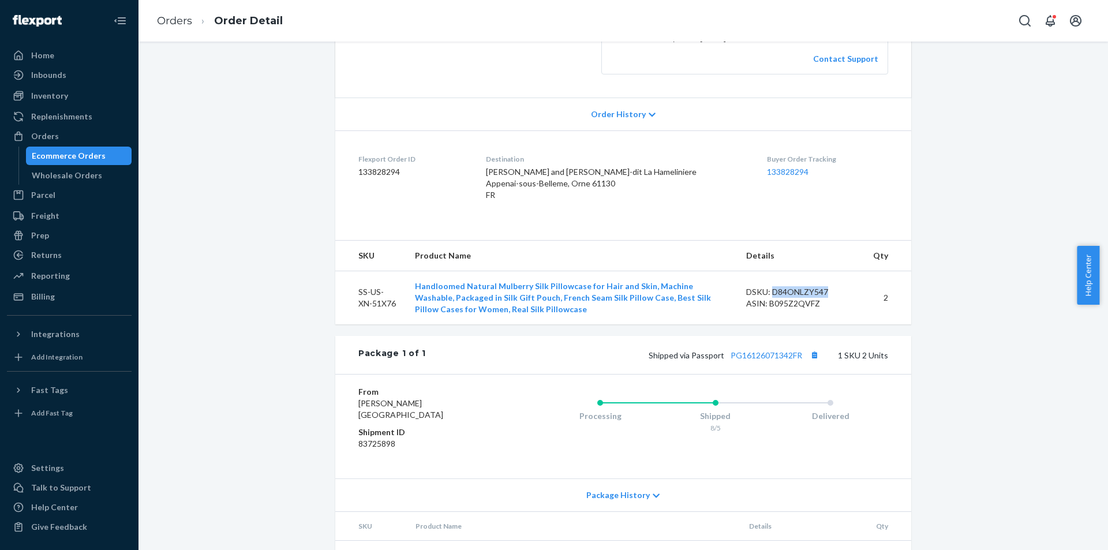
click at [778, 291] on div "DSKU: D84ONLZY547" at bounding box center [800, 292] width 109 height 12
copy div "D84ONLZY547"
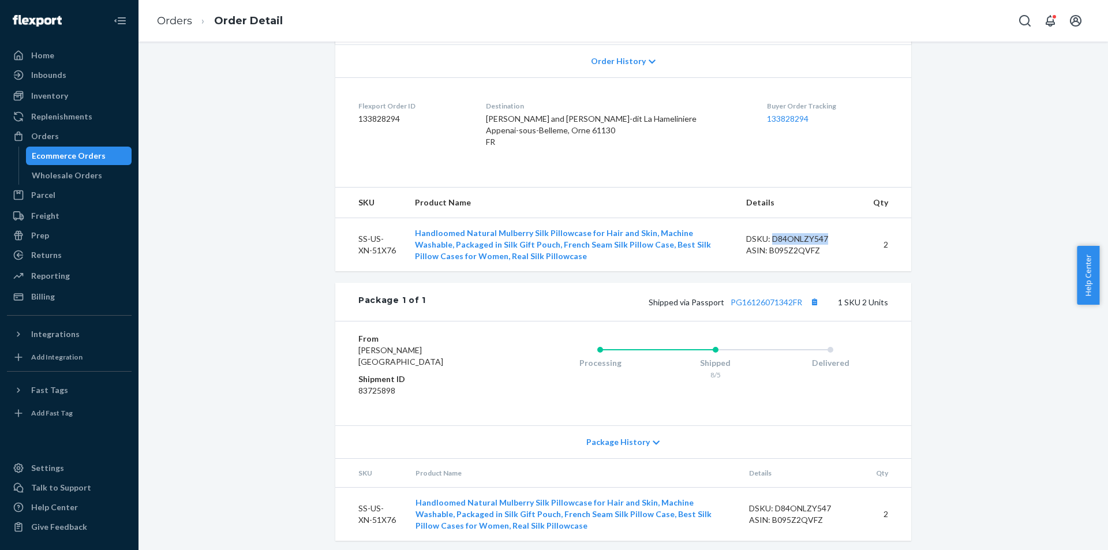
scroll to position [308, 0]
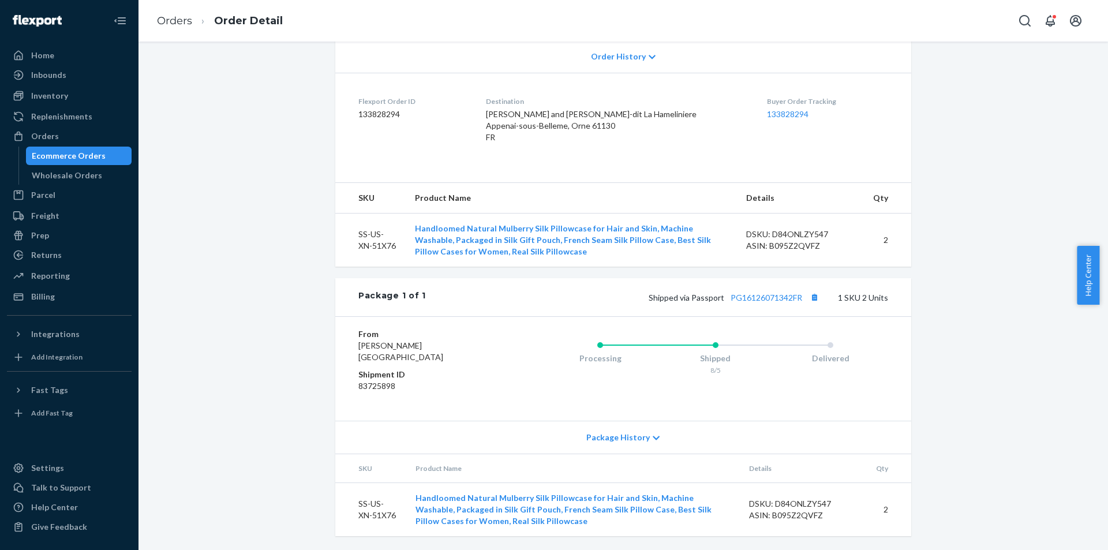
click at [372, 390] on dd "83725898" at bounding box center [427, 386] width 138 height 12
click at [785, 231] on div "DSKU: D84ONLZY547" at bounding box center [800, 235] width 109 height 12
click at [349, 102] on dl "Flexport Order ID 133828294 Destination Daniel and Genevieve Odier Lieu-dit La …" at bounding box center [623, 122] width 576 height 98
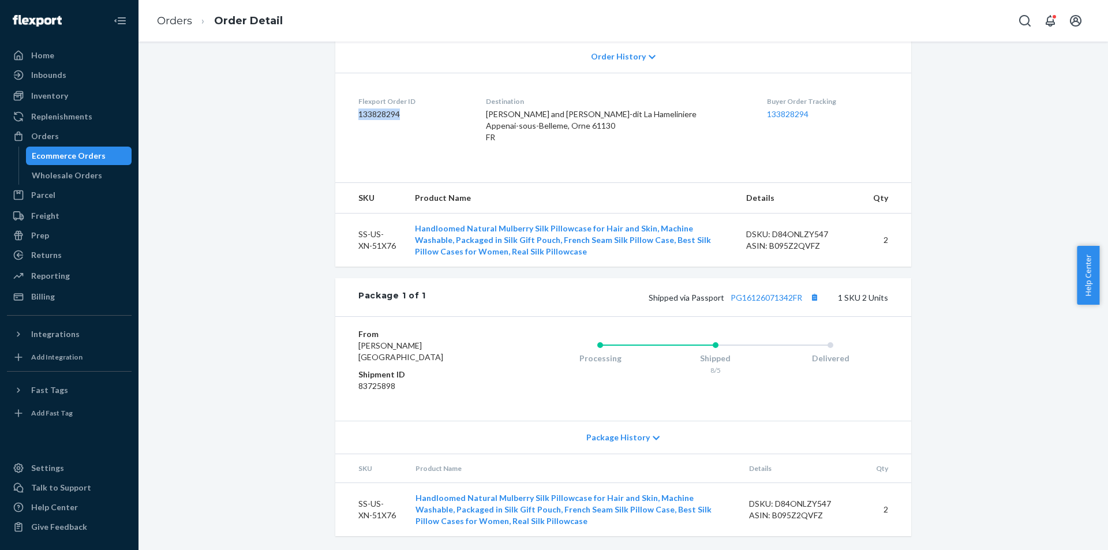
click at [349, 102] on dl "Flexport Order ID 133828294 Destination Daniel and Genevieve Odier Lieu-dit La …" at bounding box center [623, 122] width 576 height 98
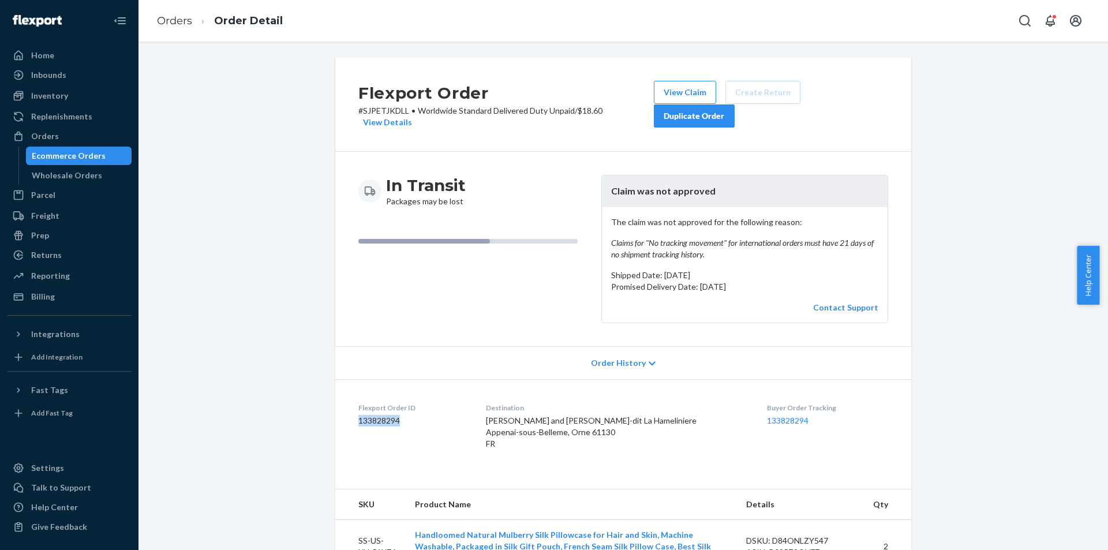
scroll to position [0, 0]
drag, startPoint x: 675, startPoint y: 209, endPoint x: 765, endPoint y: 275, distance: 111.9
click at [765, 275] on div "The claim was not approved for the following reason: Claims for "No tracking mo…" at bounding box center [745, 265] width 286 height 115
click at [765, 282] on p "Promised Delivery Date: August 26, 2025" at bounding box center [744, 288] width 267 height 12
drag, startPoint x: 763, startPoint y: 276, endPoint x: 607, endPoint y: 208, distance: 170.6
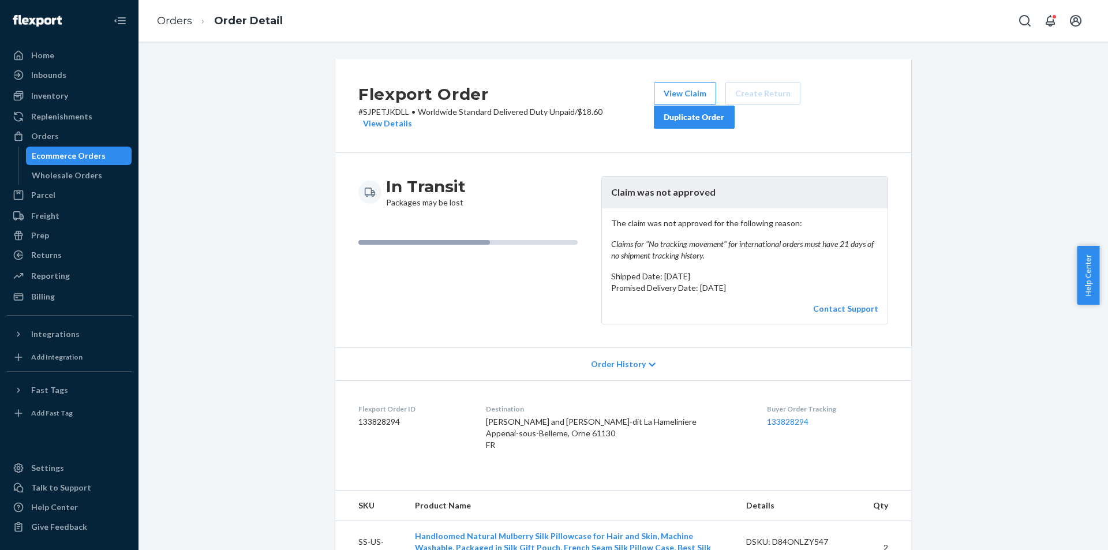
click at [607, 208] on div "The claim was not approved for the following reason: Claims for "No tracking mo…" at bounding box center [745, 265] width 286 height 115
click at [614, 218] on p "The claim was not approved for the following reason: Claims for "No tracking mo…" at bounding box center [744, 240] width 267 height 44
drag, startPoint x: 608, startPoint y: 212, endPoint x: 779, endPoint y: 275, distance: 182.3
click at [779, 275] on div "The claim was not approved for the following reason: Claims for "No tracking mo…" at bounding box center [745, 265] width 286 height 115
click at [779, 282] on p "Promised Delivery Date: August 26, 2025" at bounding box center [744, 288] width 267 height 12
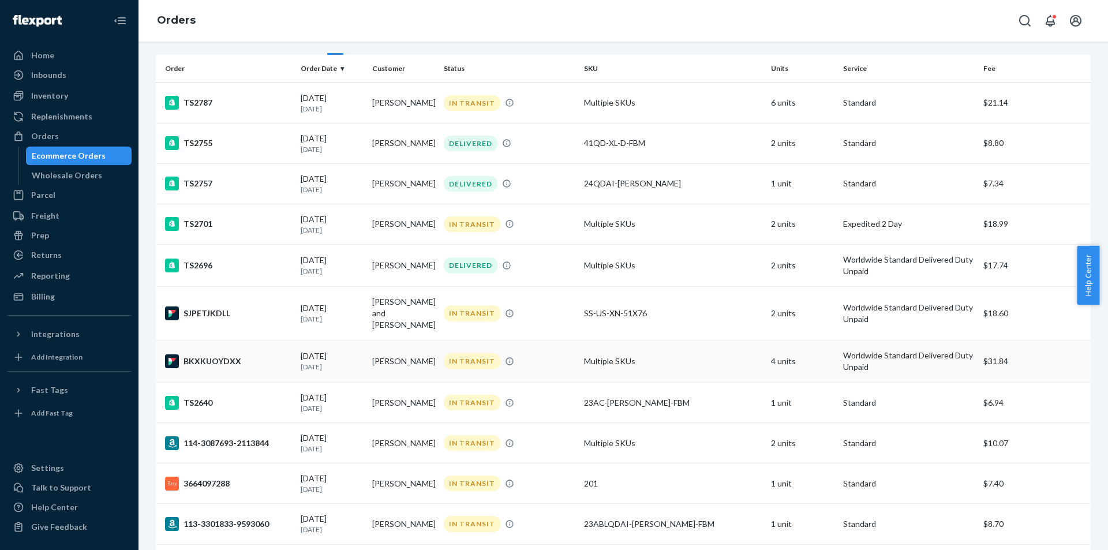
scroll to position [115, 0]
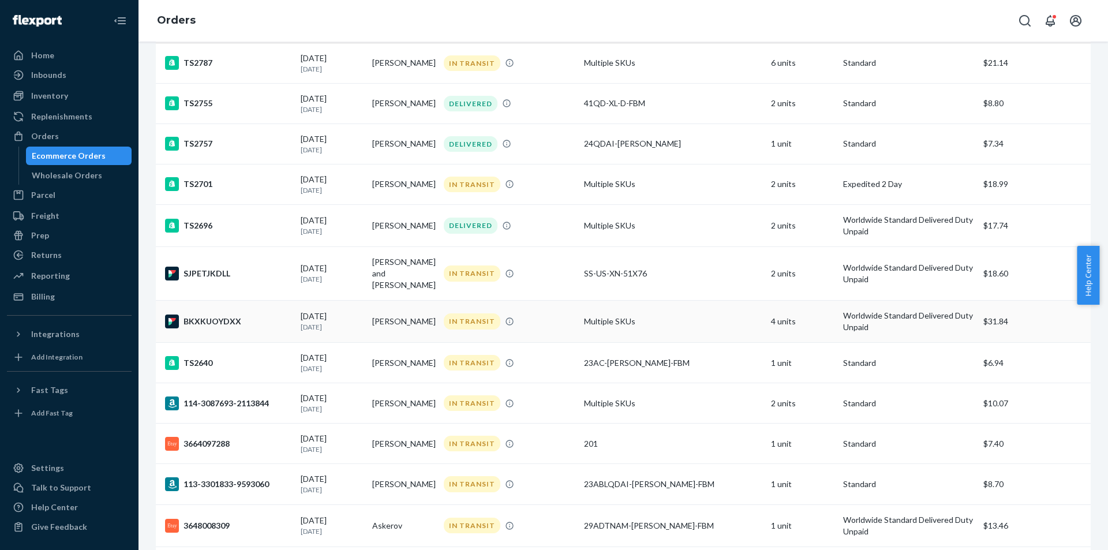
click at [318, 322] on p "1 month ago" at bounding box center [332, 327] width 62 height 10
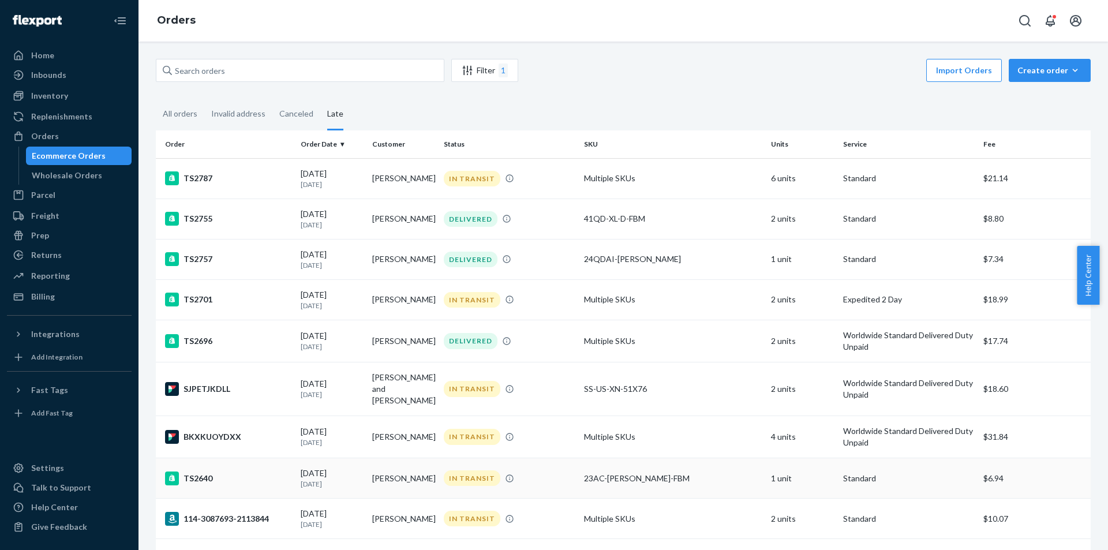
click at [354, 479] on p "1 month ago" at bounding box center [332, 484] width 62 height 10
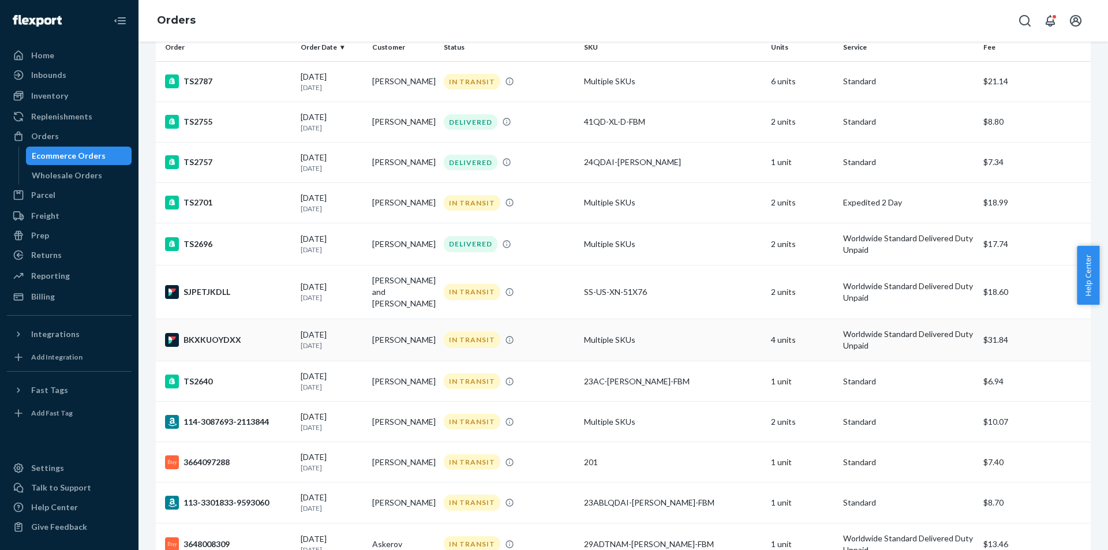
scroll to position [115, 0]
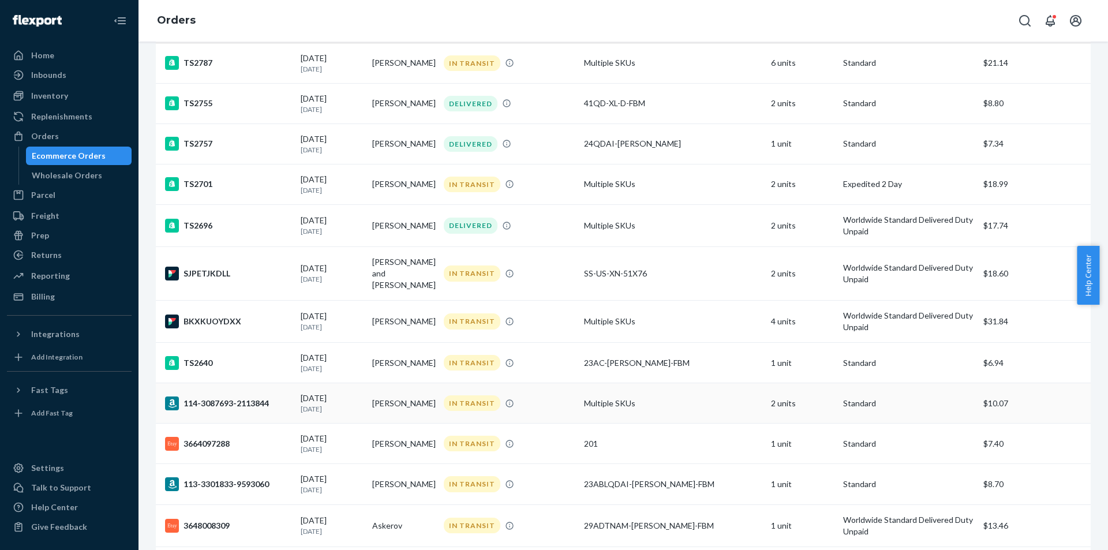
click at [251, 402] on td "114-3087693-2113844" at bounding box center [226, 403] width 140 height 40
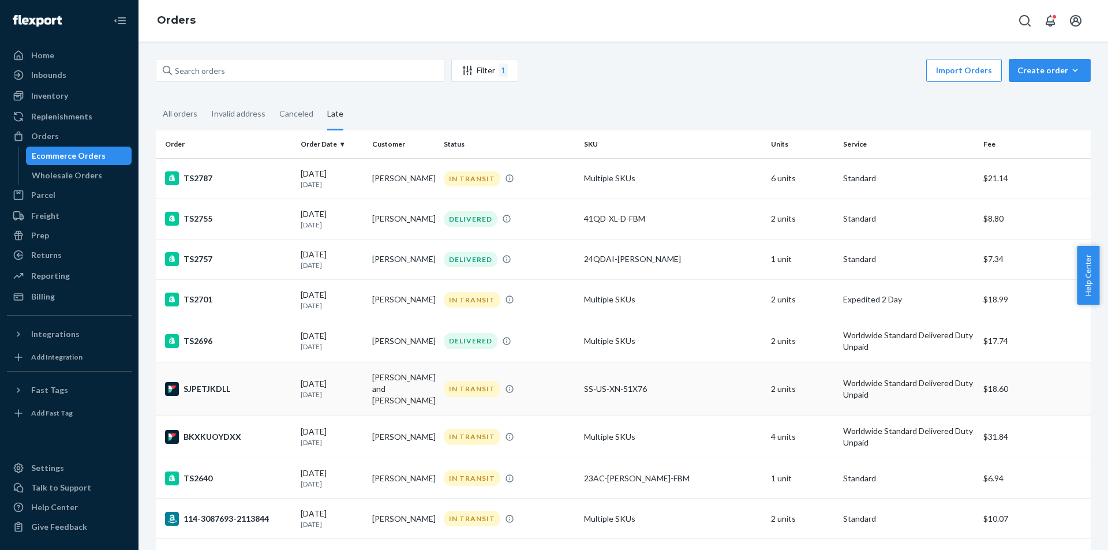
click at [249, 383] on div "SJPETJKDLL" at bounding box center [228, 389] width 126 height 14
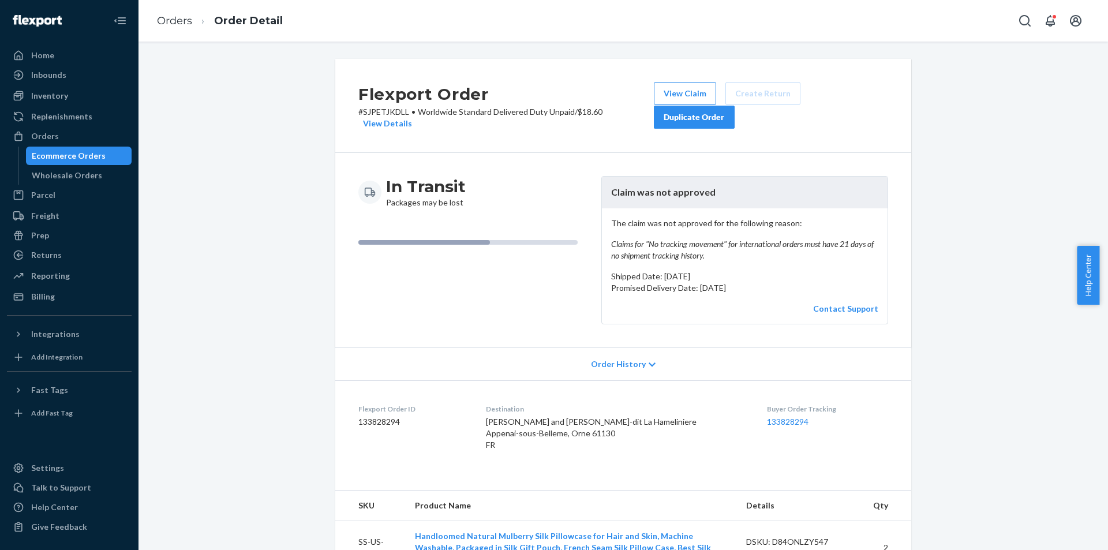
click at [432, 261] on div "In Transit Packages may be lost" at bounding box center [475, 250] width 234 height 148
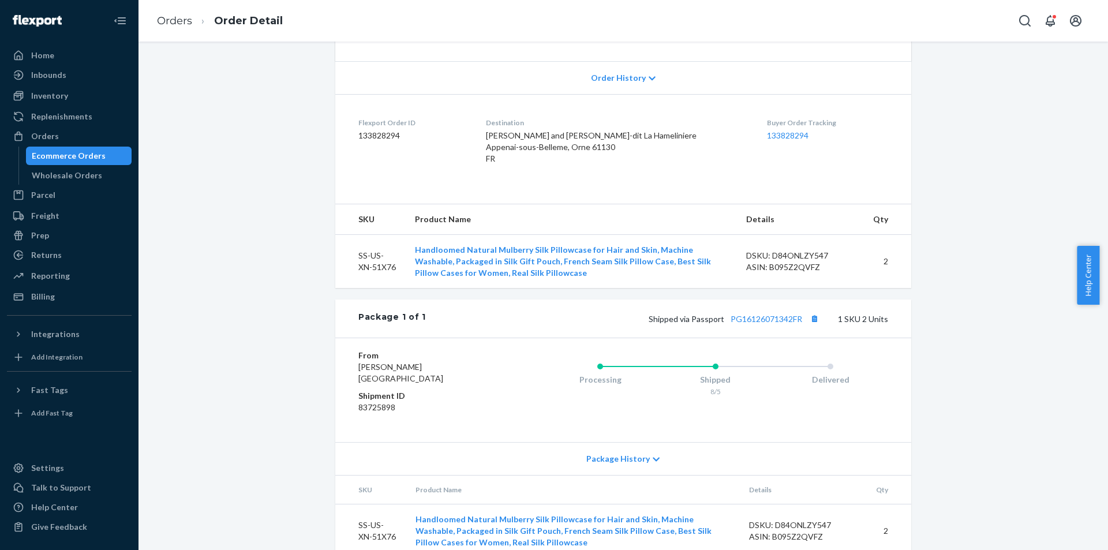
scroll to position [308, 0]
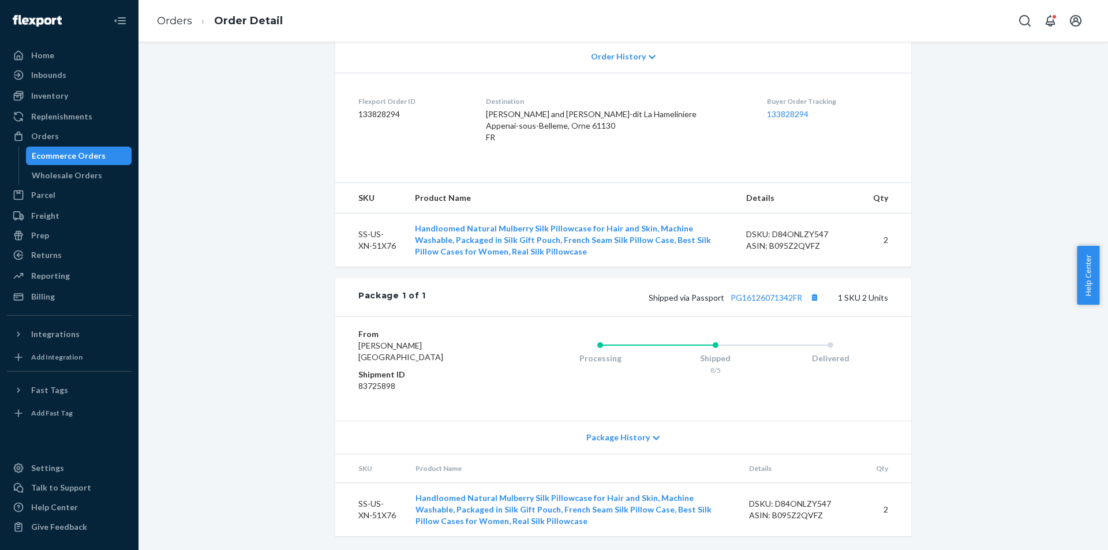
click at [381, 109] on dd "133828294" at bounding box center [412, 115] width 109 height 12
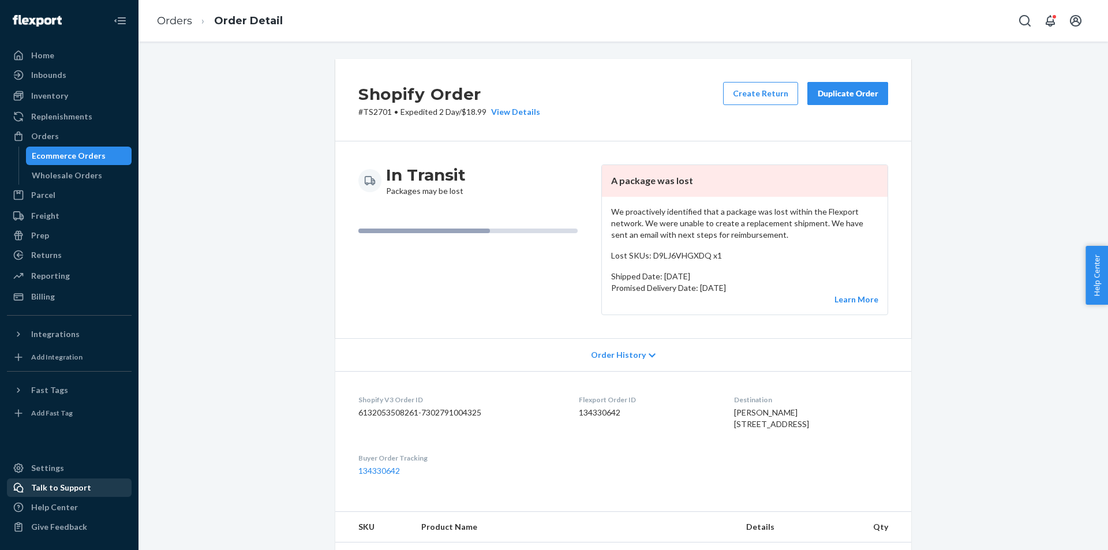
click at [69, 489] on div "Talk to Support" at bounding box center [61, 488] width 60 height 12
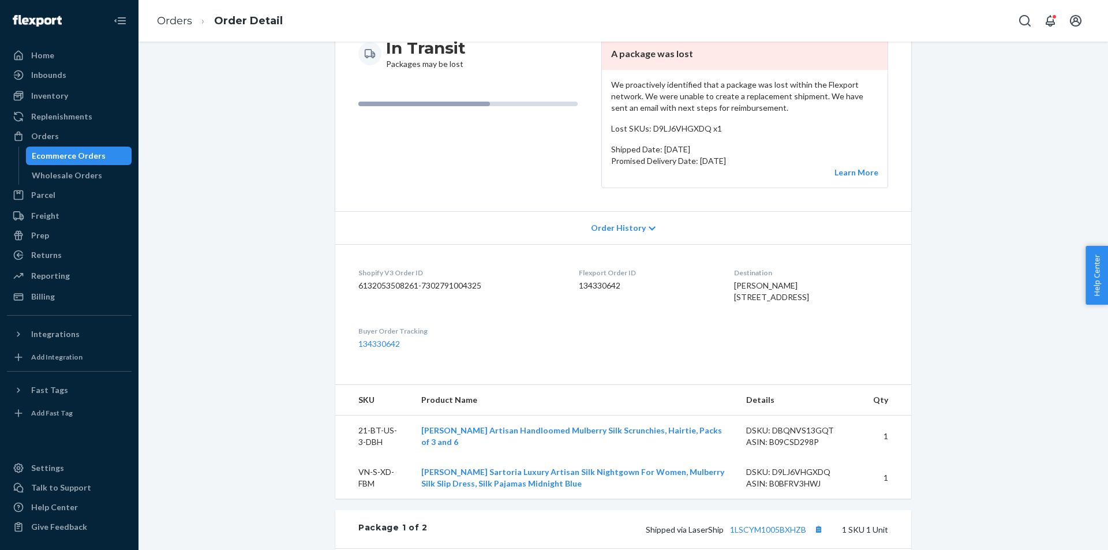
scroll to position [115, 0]
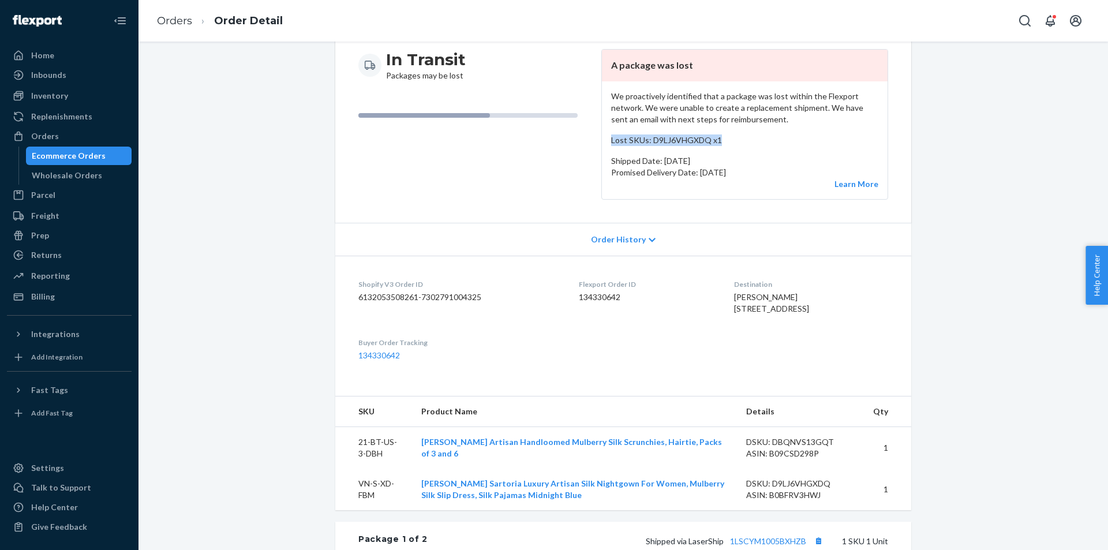
drag, startPoint x: 745, startPoint y: 138, endPoint x: 598, endPoint y: 132, distance: 146.7
click at [595, 132] on div "In Transit Packages may be lost A package was lost We proactively identified th…" at bounding box center [623, 124] width 530 height 151
copy p "Lost SKUs: D9LJ6VHGXDQ x1"
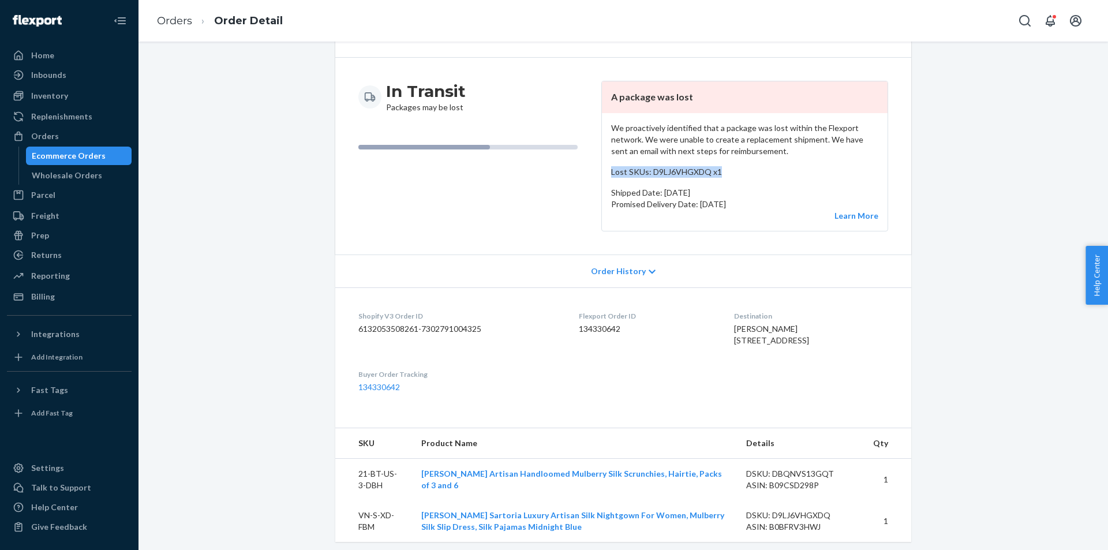
scroll to position [0, 0]
